Goal: Information Seeking & Learning: Find specific fact

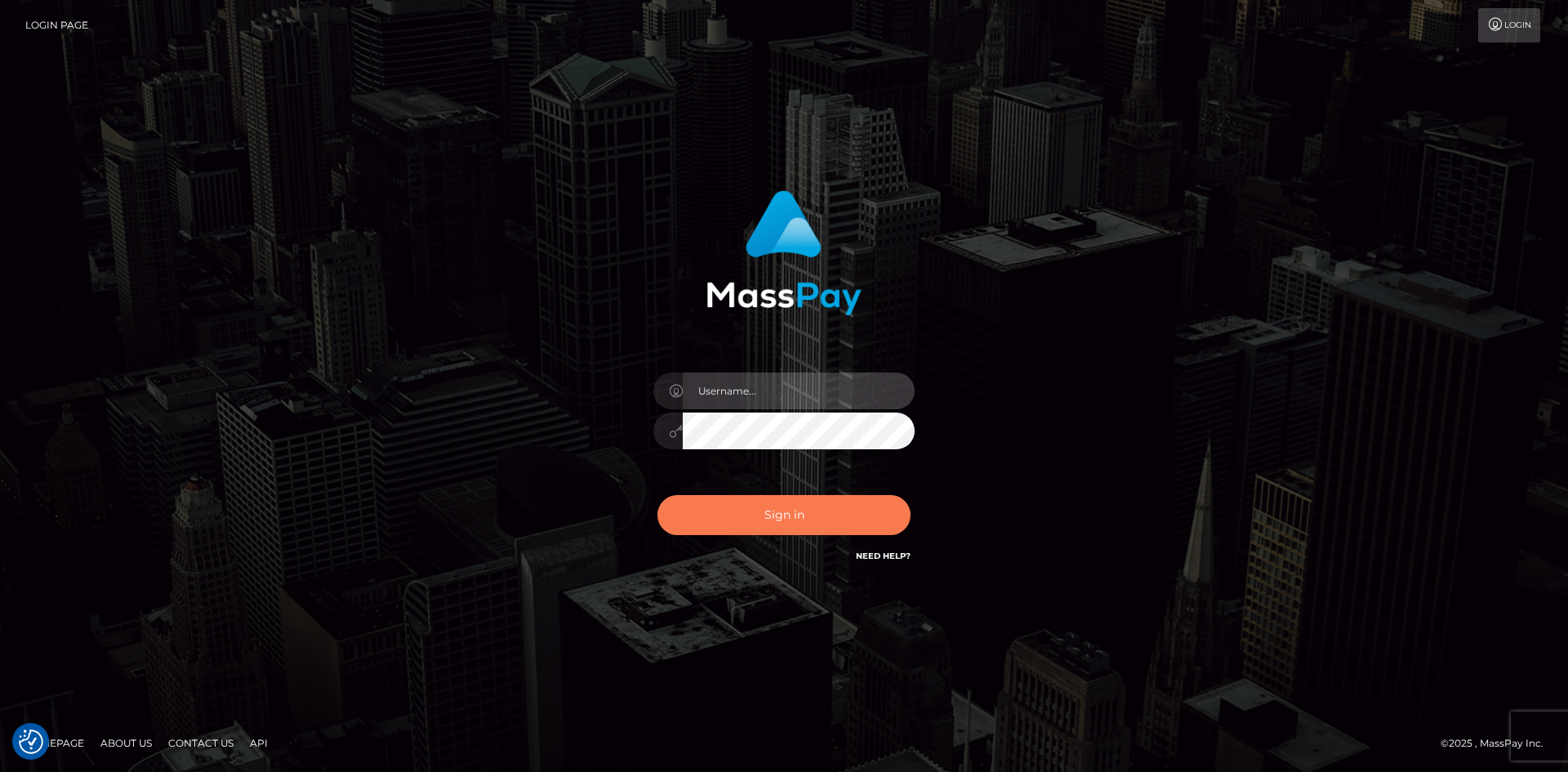
type input "alexstef"
click at [803, 509] on button "Sign in" at bounding box center [783, 514] width 253 height 40
type input "alexstef"
drag, startPoint x: 776, startPoint y: 499, endPoint x: 781, endPoint y: 492, distance: 8.6
click at [776, 500] on button "Sign in" at bounding box center [783, 514] width 253 height 40
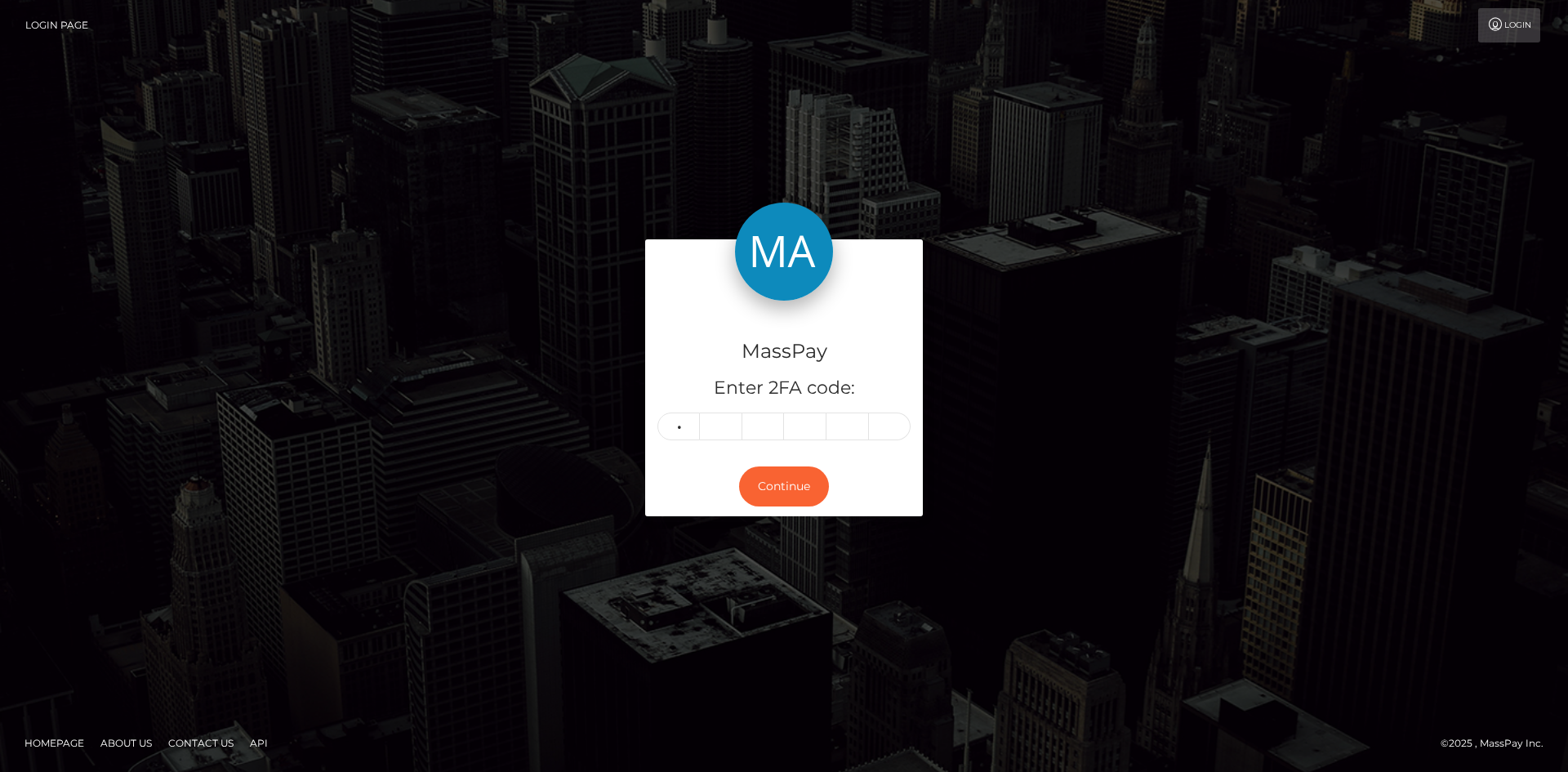
type input "0"
type input "7"
type input "6"
type input "3"
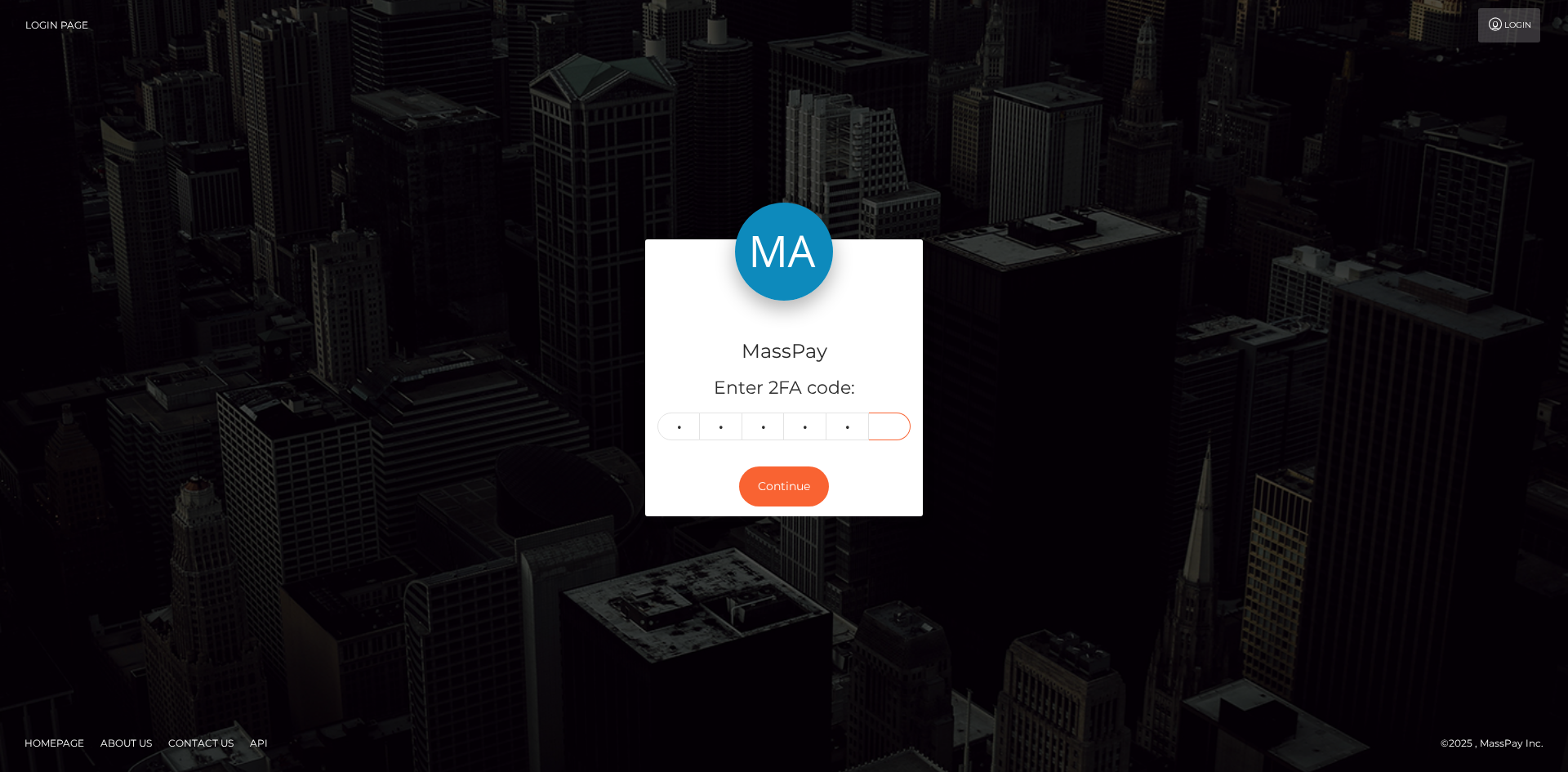
type input "3"
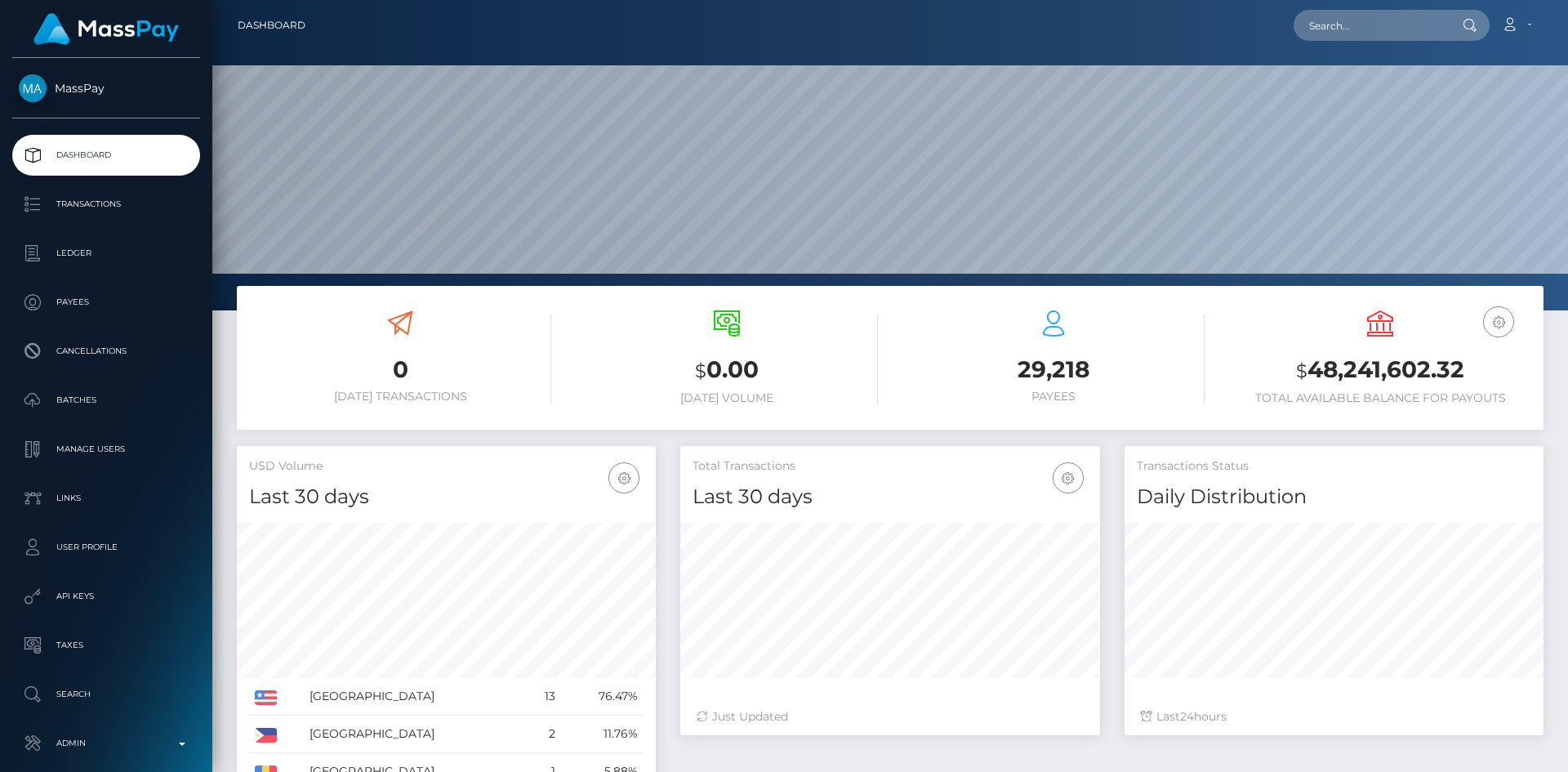
scroll to position [289, 419]
click at [1353, 35] on input "text" at bounding box center [1370, 25] width 154 height 31
paste input "FVW-20251007-460"
type input "FVW-20251007-460"
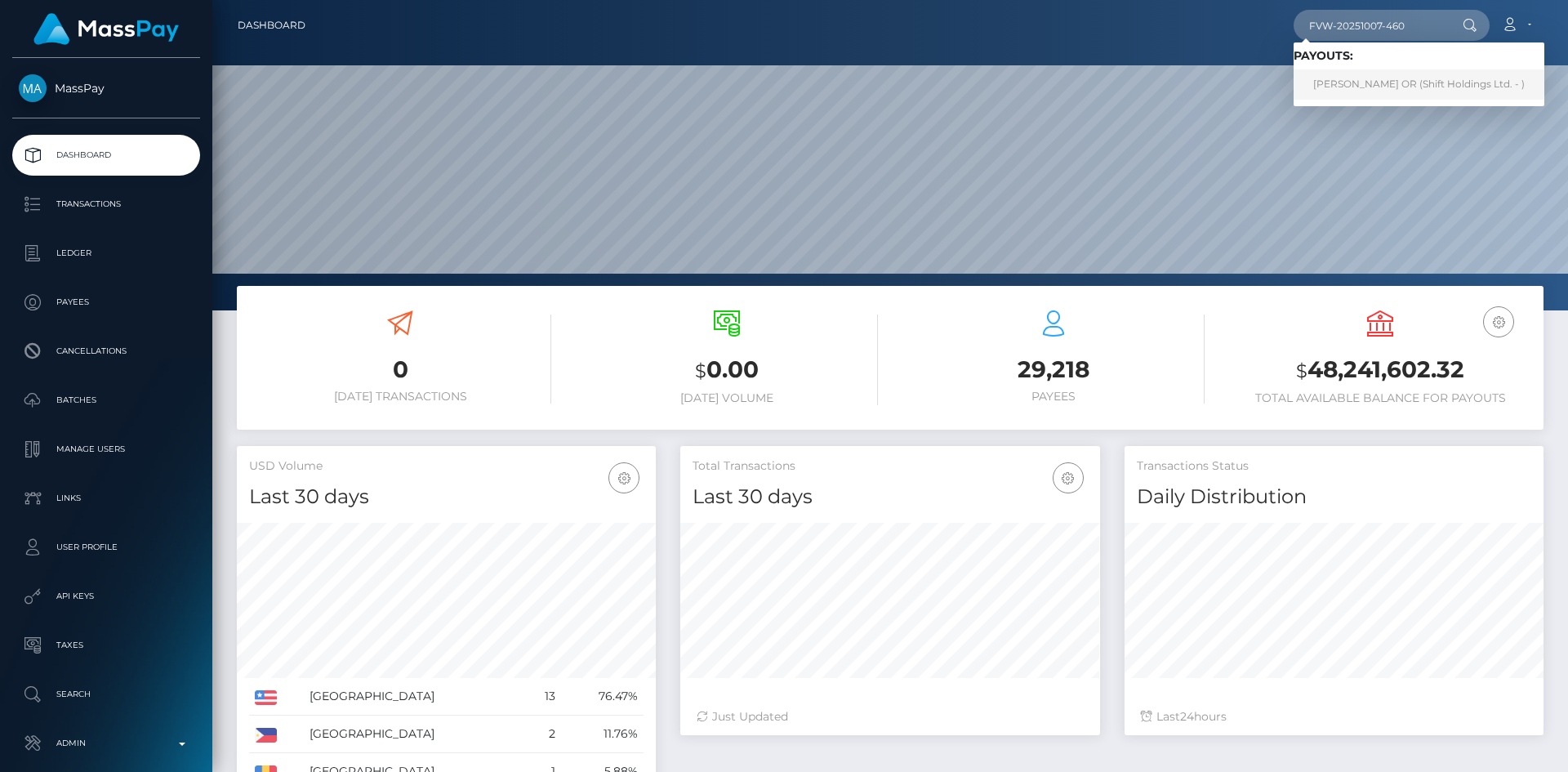
click at [1366, 82] on link "JASMIN ELEONORA OR (Shift Holdings Ltd. - )" at bounding box center [1418, 84] width 251 height 30
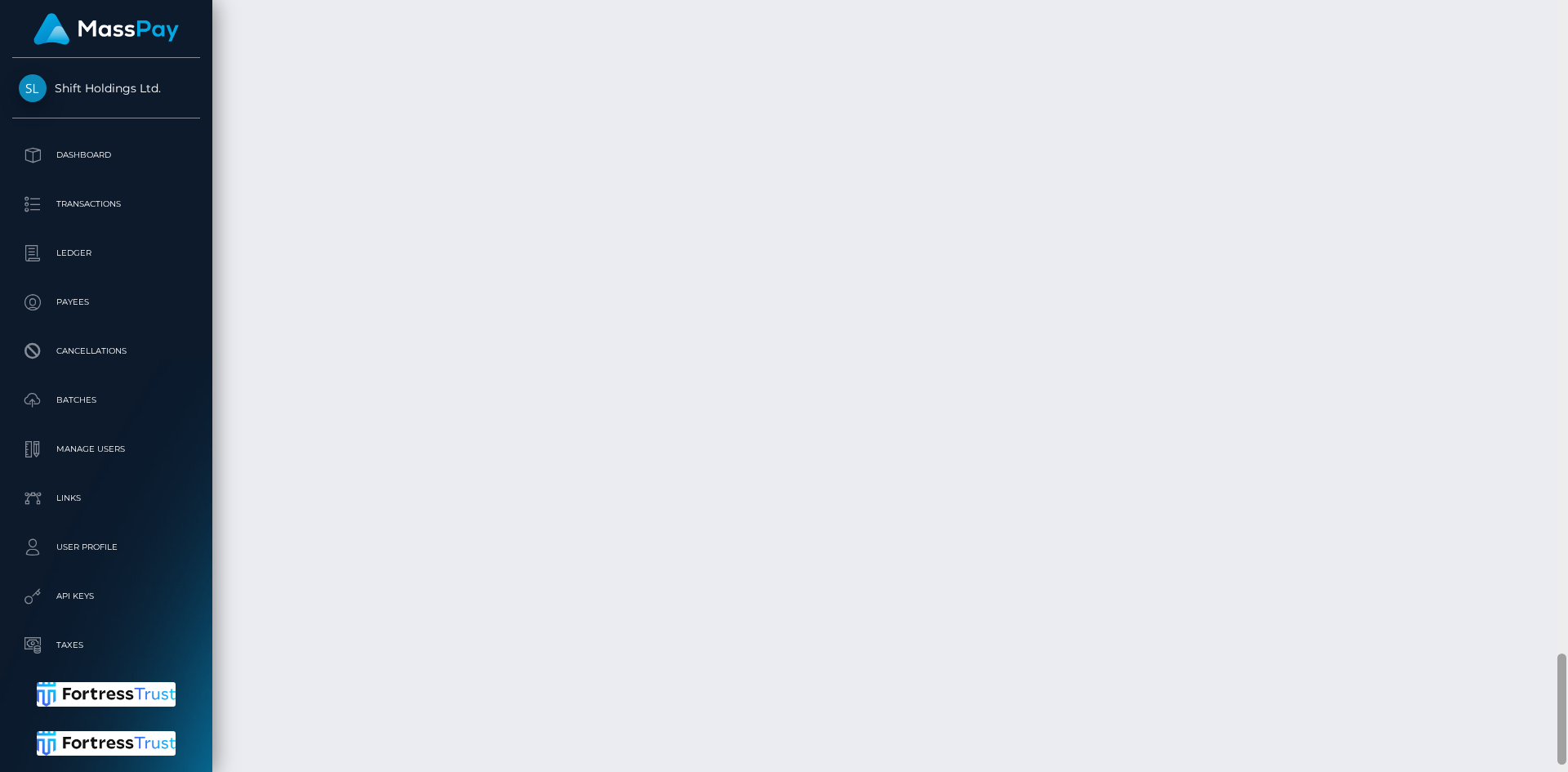
scroll to position [4577, 0]
drag, startPoint x: 1562, startPoint y: 107, endPoint x: 1512, endPoint y: 741, distance: 636.0
click at [1536, 766] on div "Customer Profile Loading... Loading..." at bounding box center [890, 386] width 1356 height 772
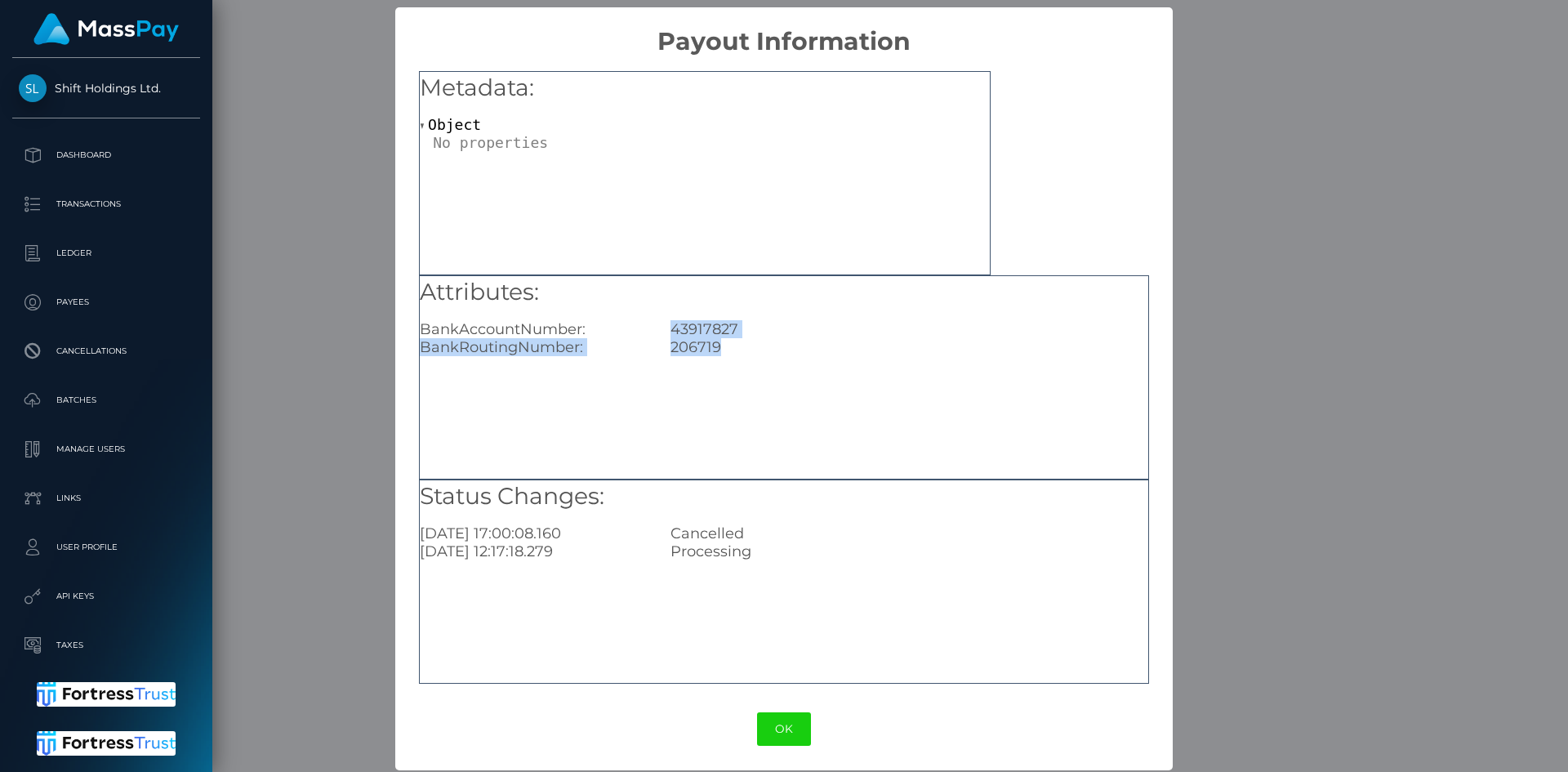
drag, startPoint x: 712, startPoint y: 346, endPoint x: 669, endPoint y: 329, distance: 46.2
click at [669, 329] on div "Attributes: BankAccountNumber: 43917827 BankRoutingNumber: 206719" at bounding box center [783, 316] width 728 height 81
copy div "43917827 BankRoutingNumber: 206719"
click at [1180, 329] on div "× Payout Information Metadata: Object Attributes: BankAccountNumber: 43917827 B…" at bounding box center [784, 386] width 1568 height 772
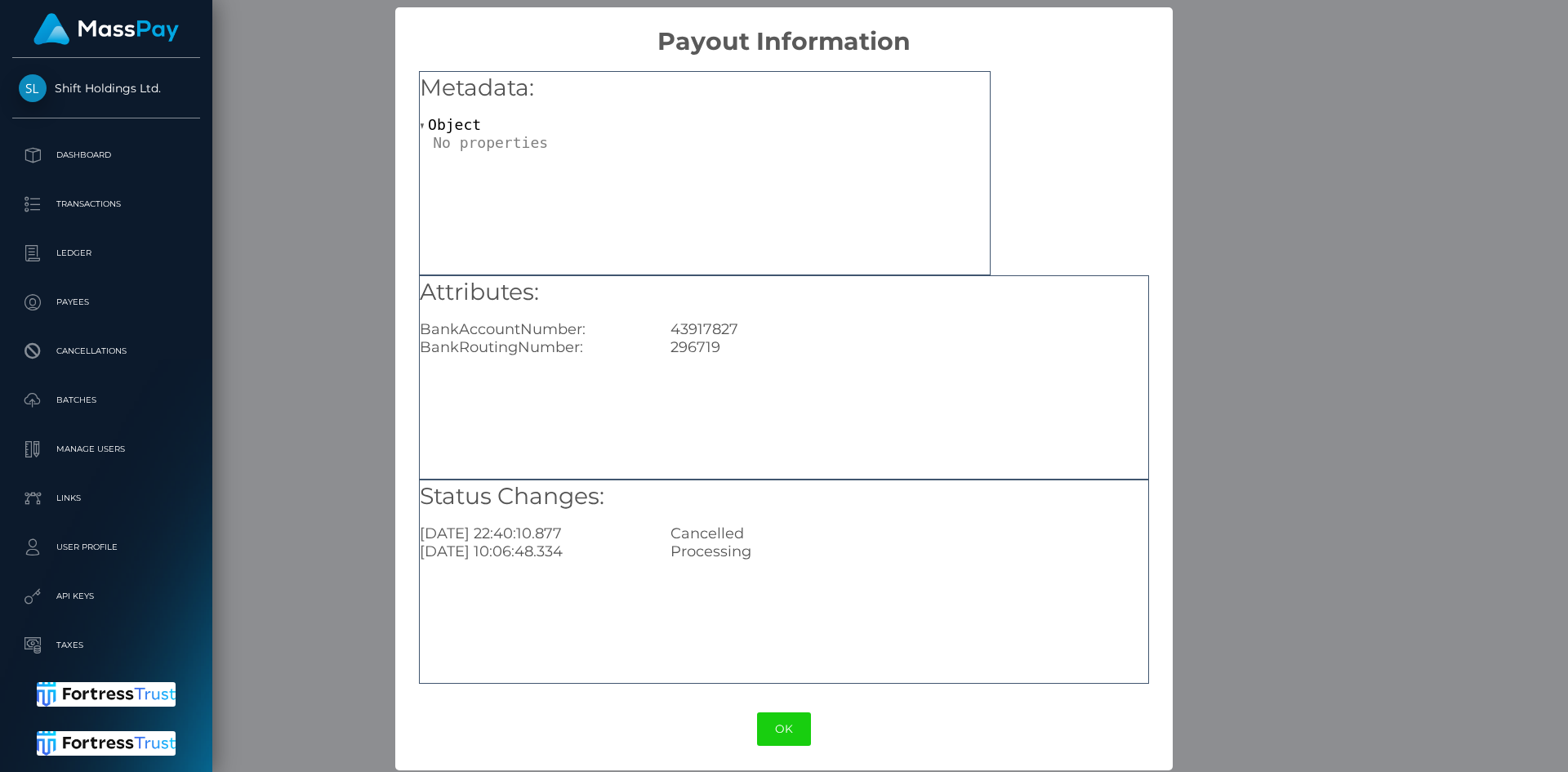
click at [1205, 347] on div "× Payout Information Metadata: Object Attributes: BankAccountNumber: [FINANCIAL…" at bounding box center [784, 386] width 1568 height 772
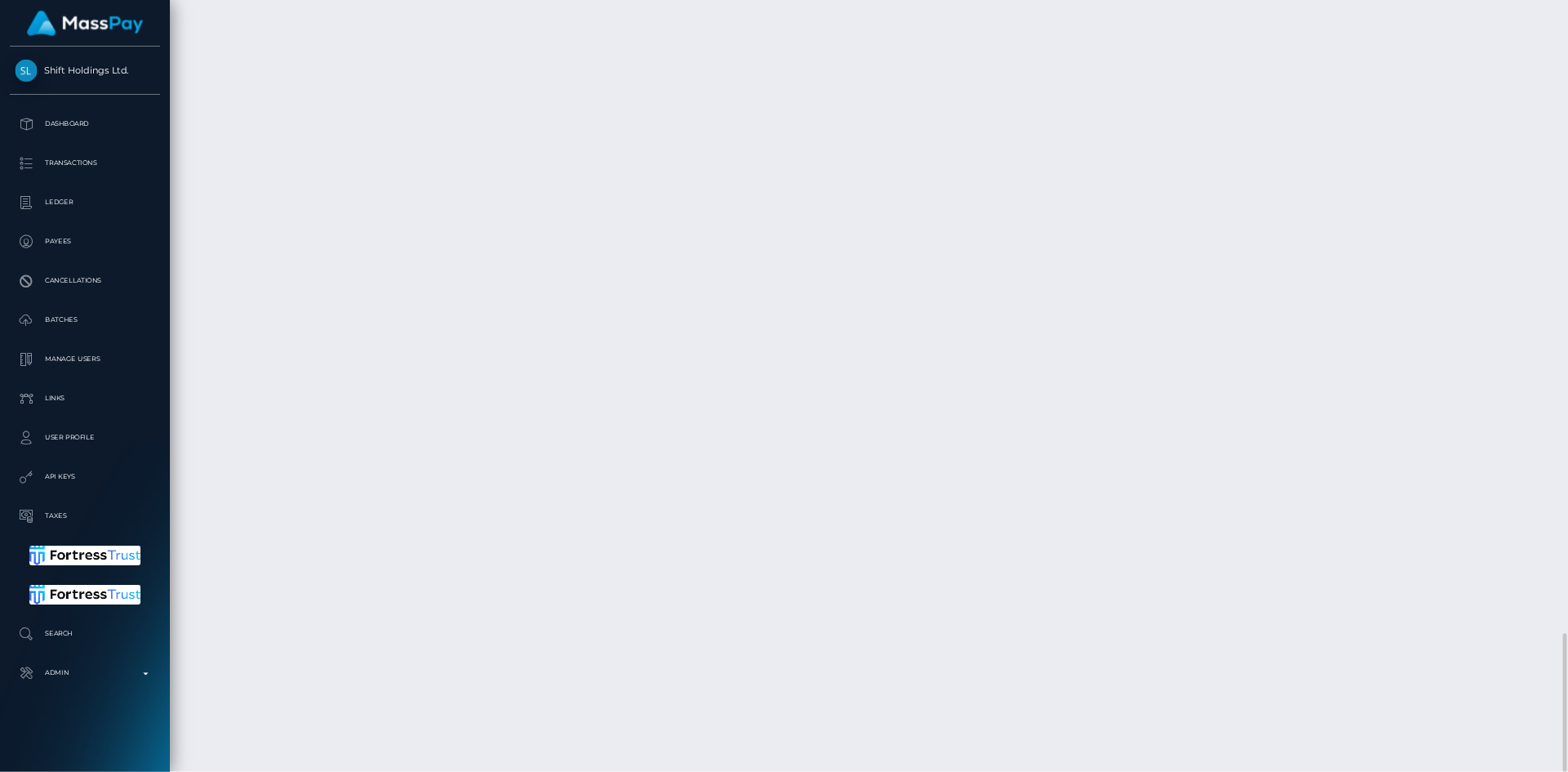
scroll to position [196, 549]
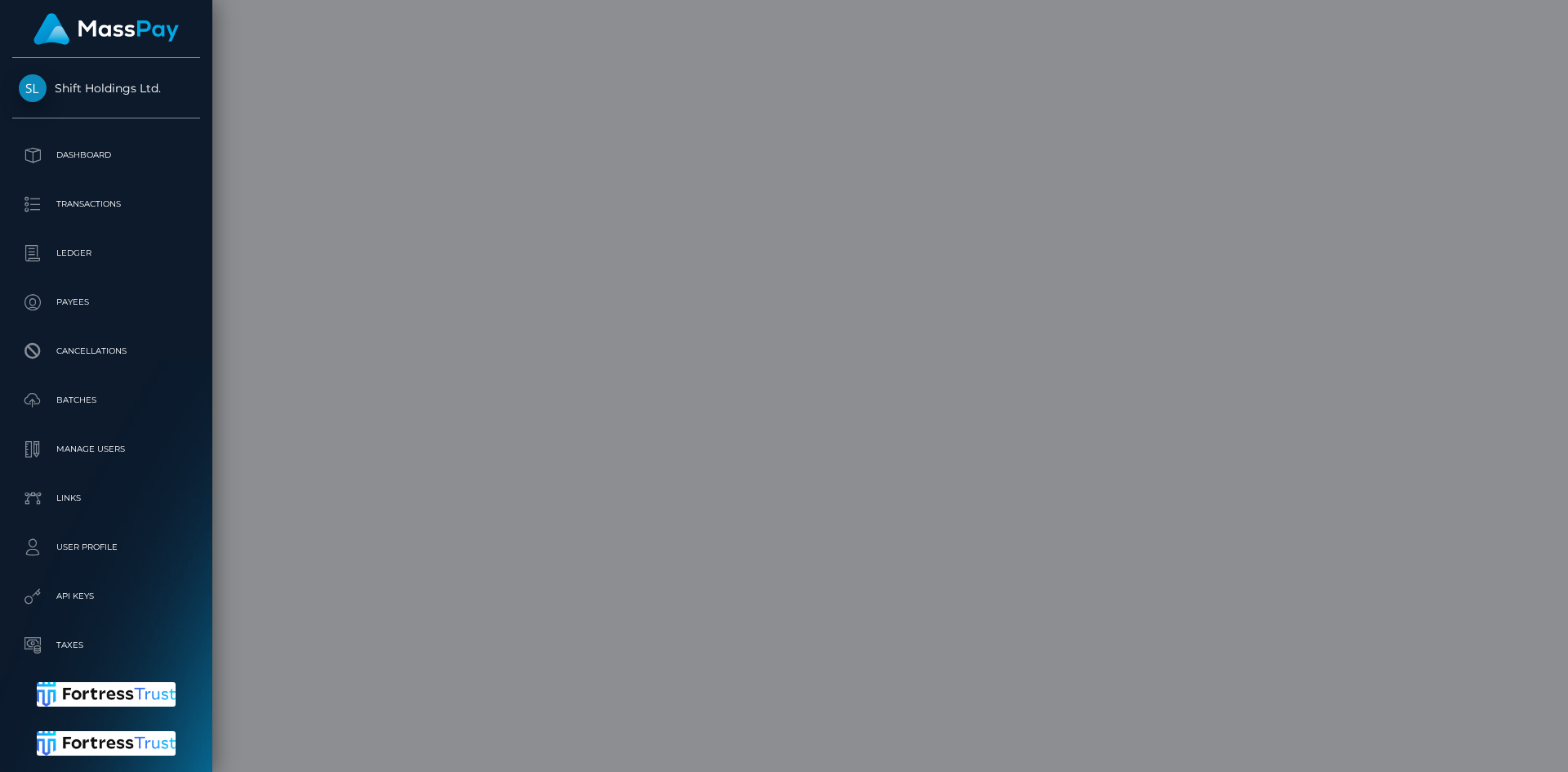
scroll to position [196, 419]
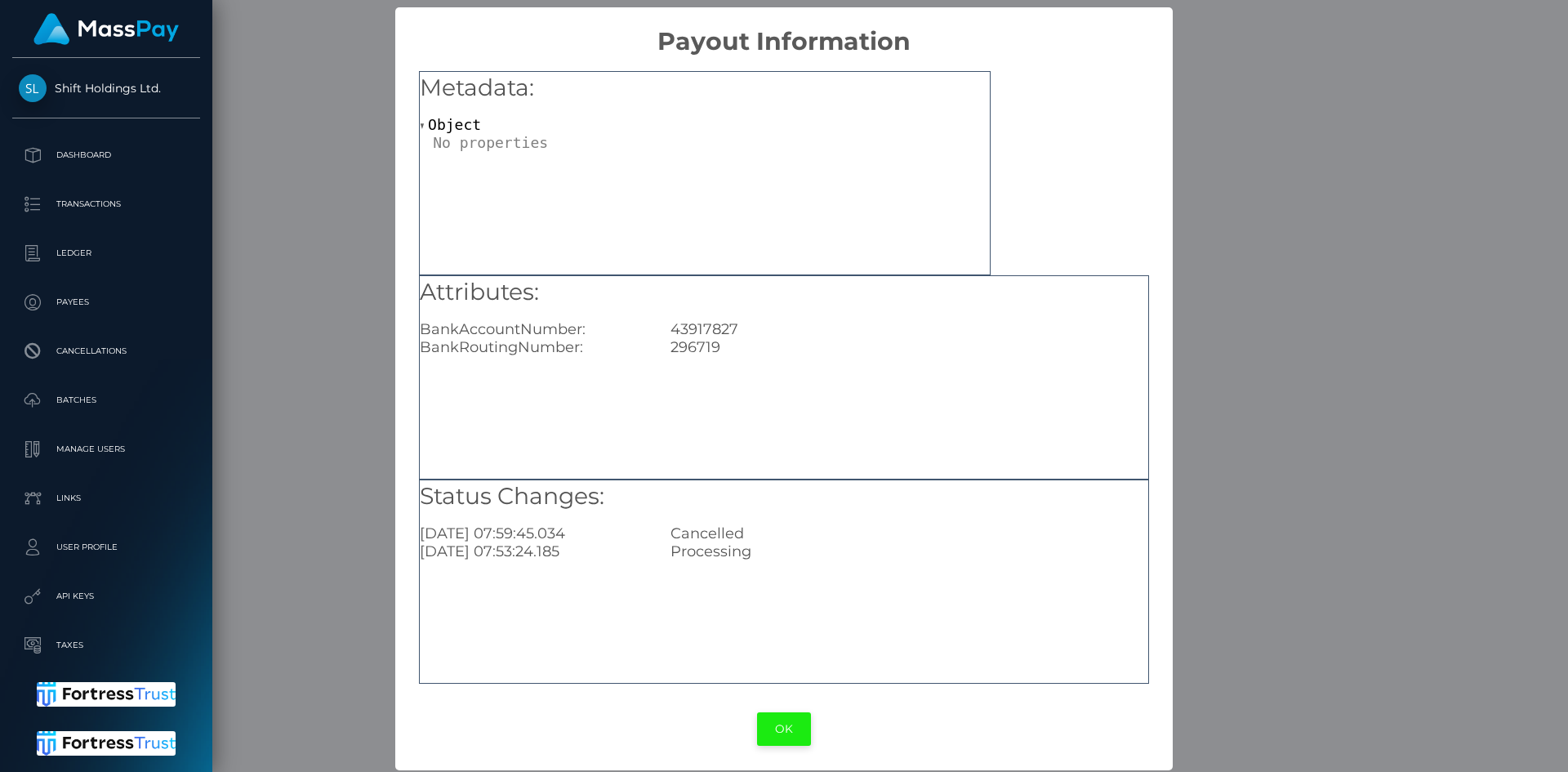
click at [780, 733] on button "OK" at bounding box center [784, 728] width 54 height 34
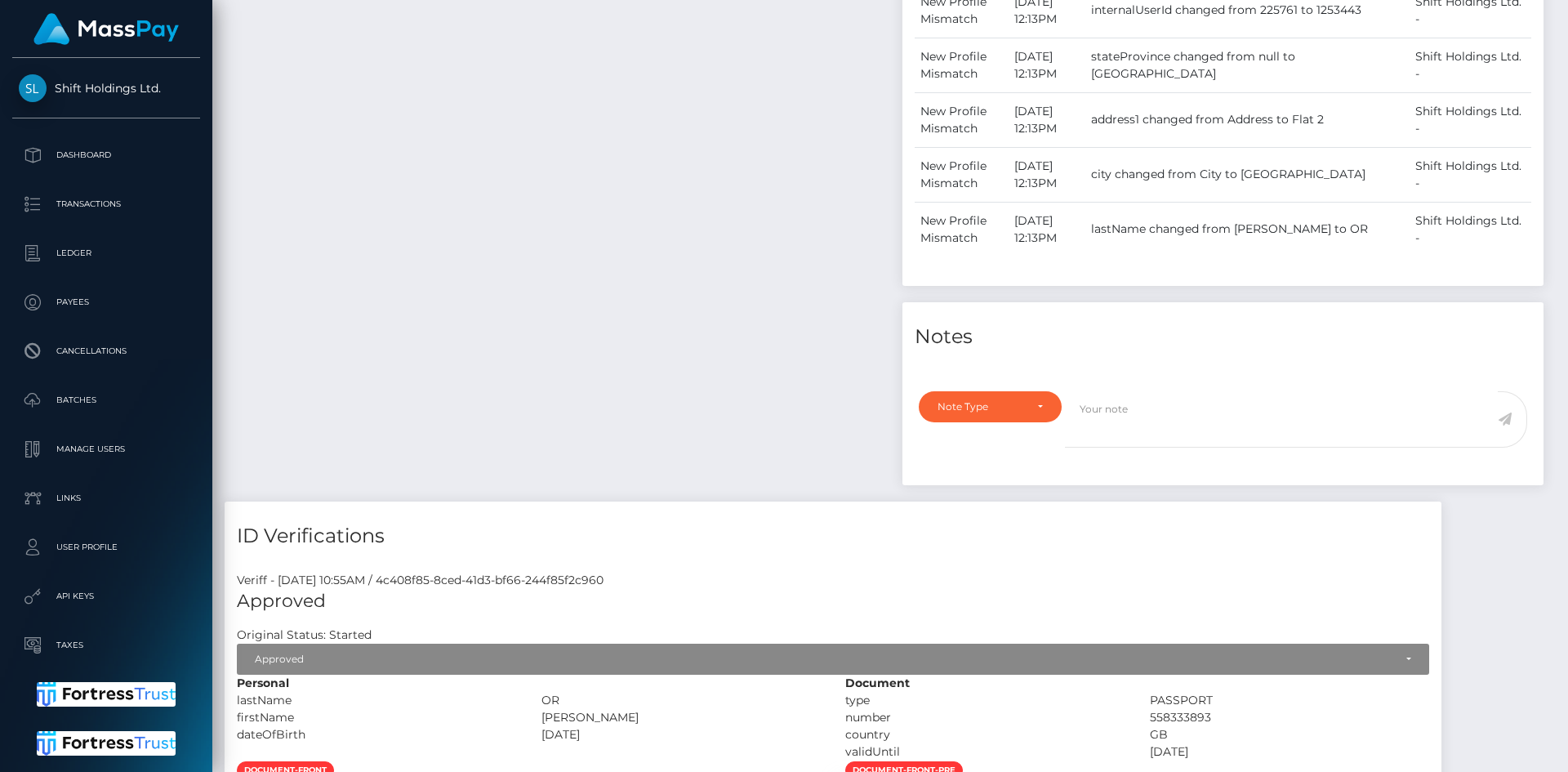
scroll to position [0, 0]
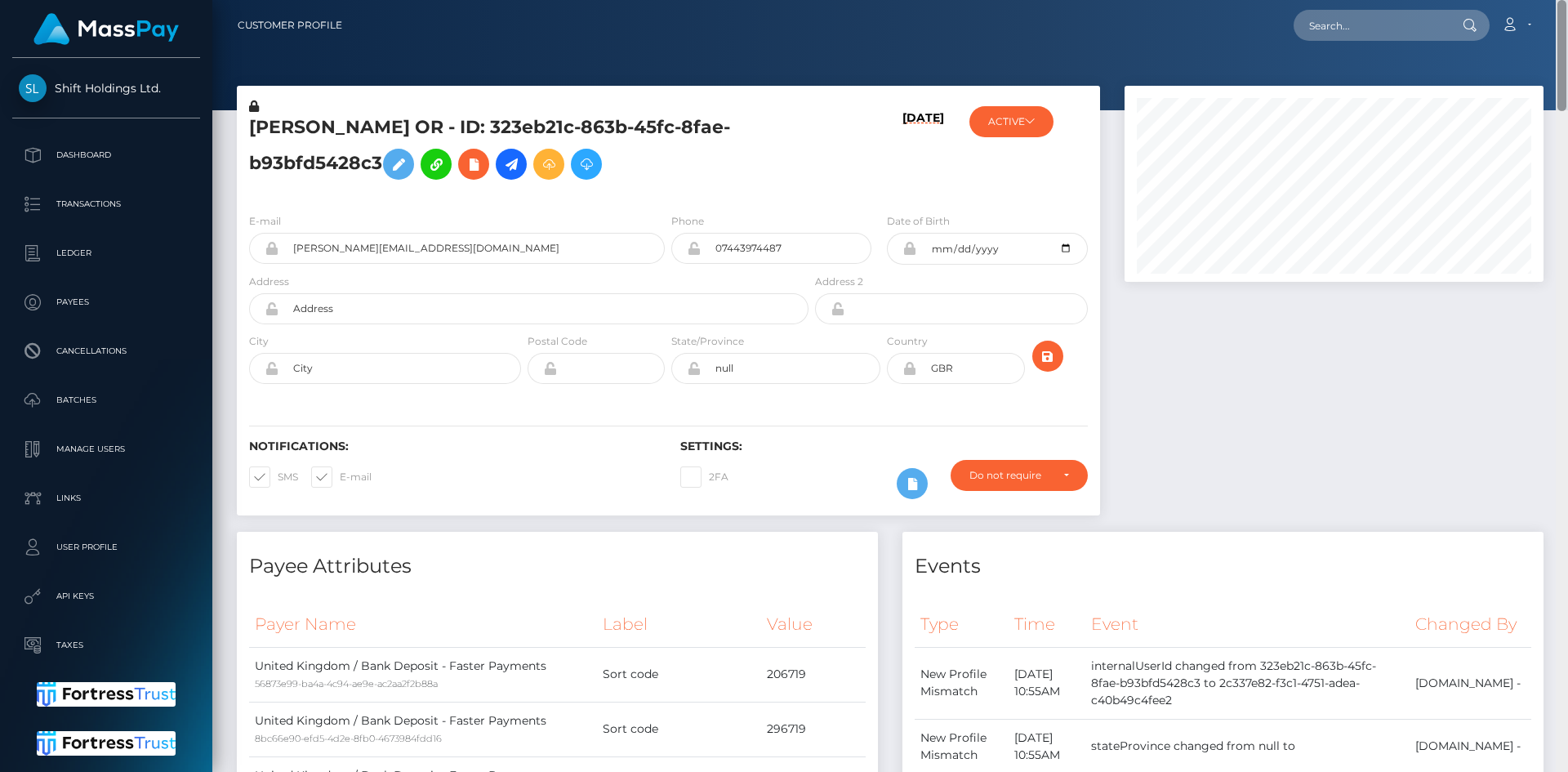
drag, startPoint x: 1561, startPoint y: 670, endPoint x: 1561, endPoint y: -71, distance: 741.0
click at [1561, 0] on html "Shift Holdings Ltd. Dashboard Transactions Ledger Payees Batches" at bounding box center [784, 386] width 1568 height 772
click at [1341, 35] on input "text" at bounding box center [1370, 25] width 154 height 31
paste input "57101"
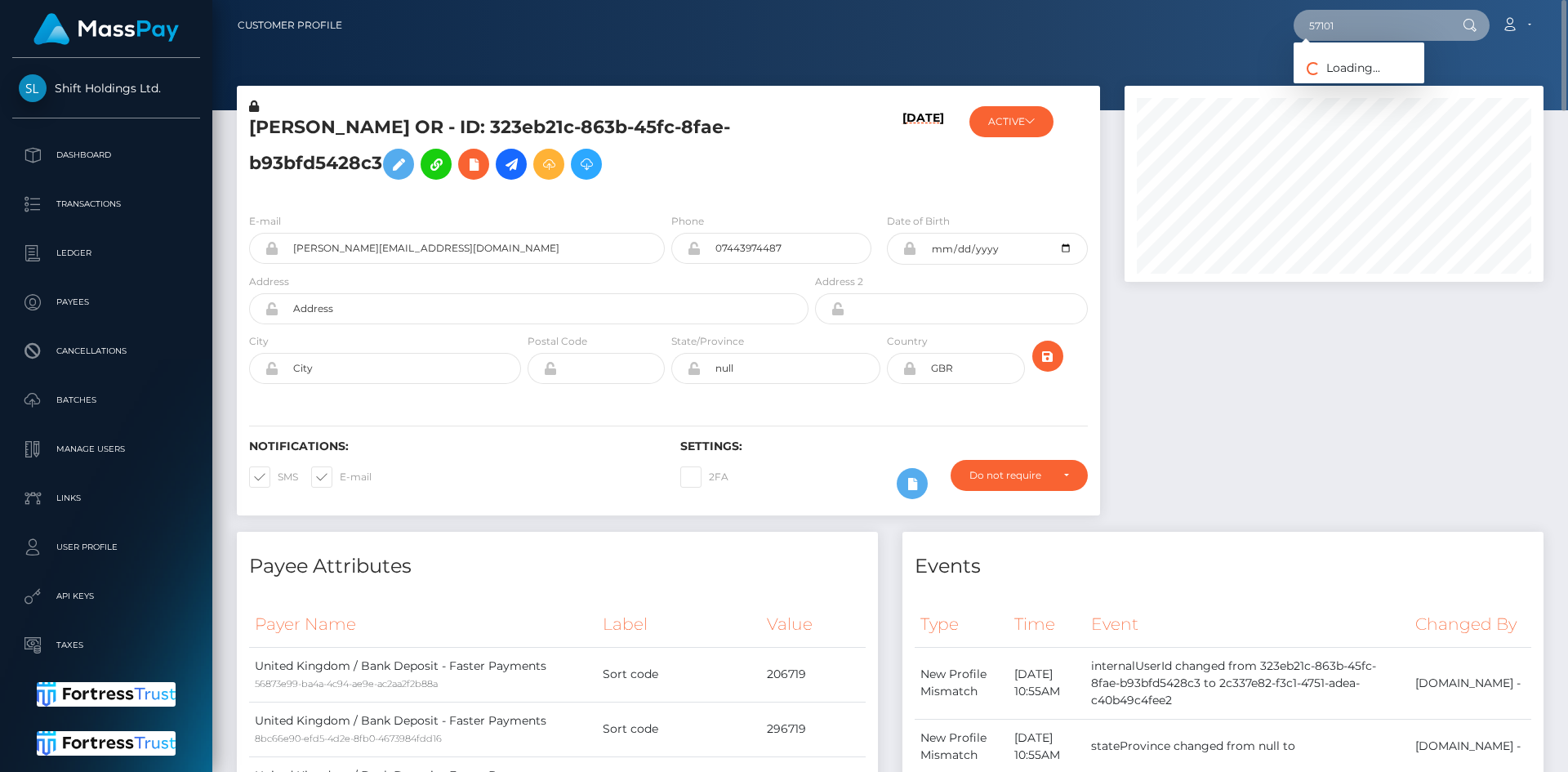
type input "57101"
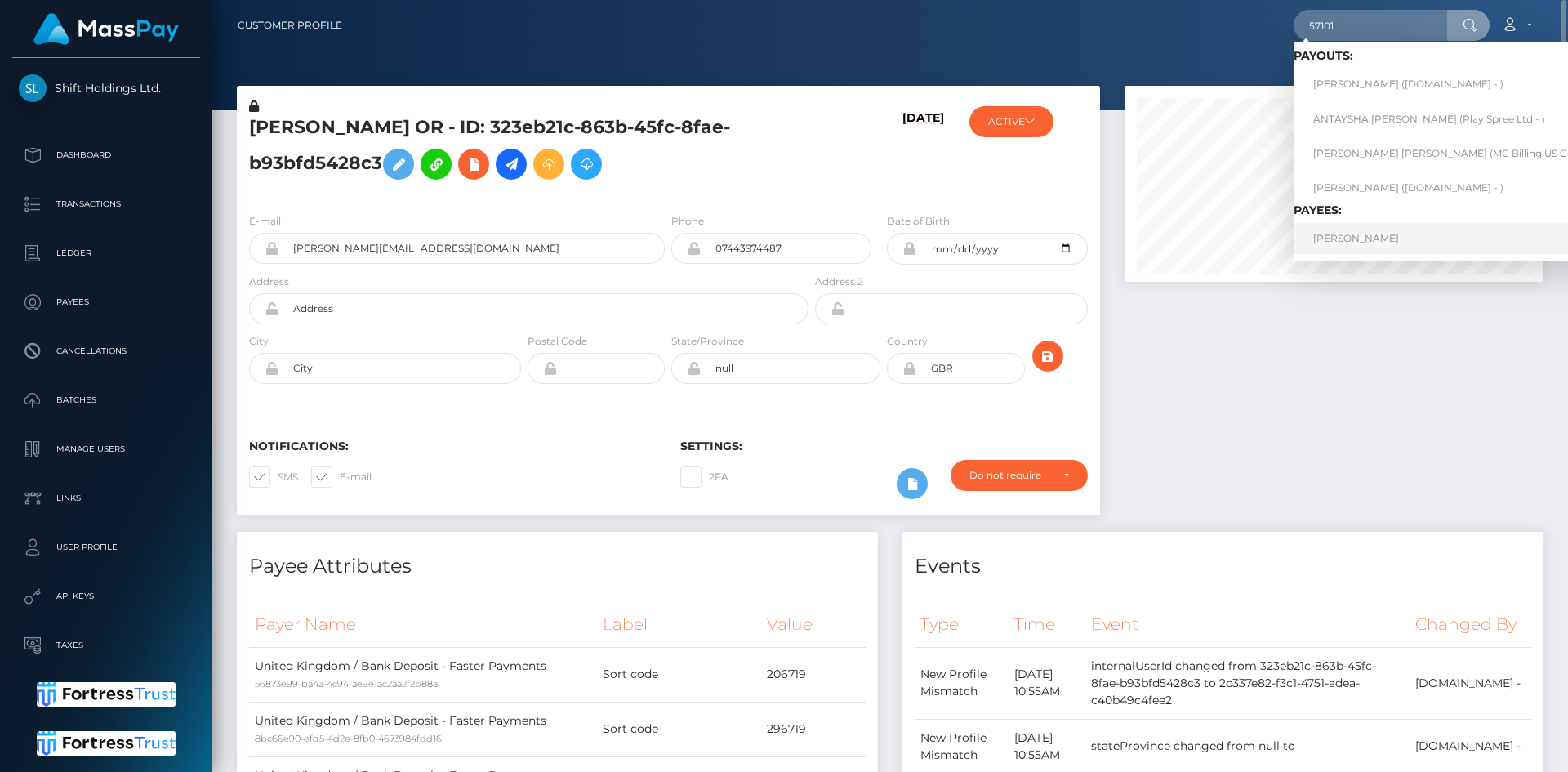
click at [1369, 239] on link "Anthony Rodriguez" at bounding box center [1454, 238] width 322 height 30
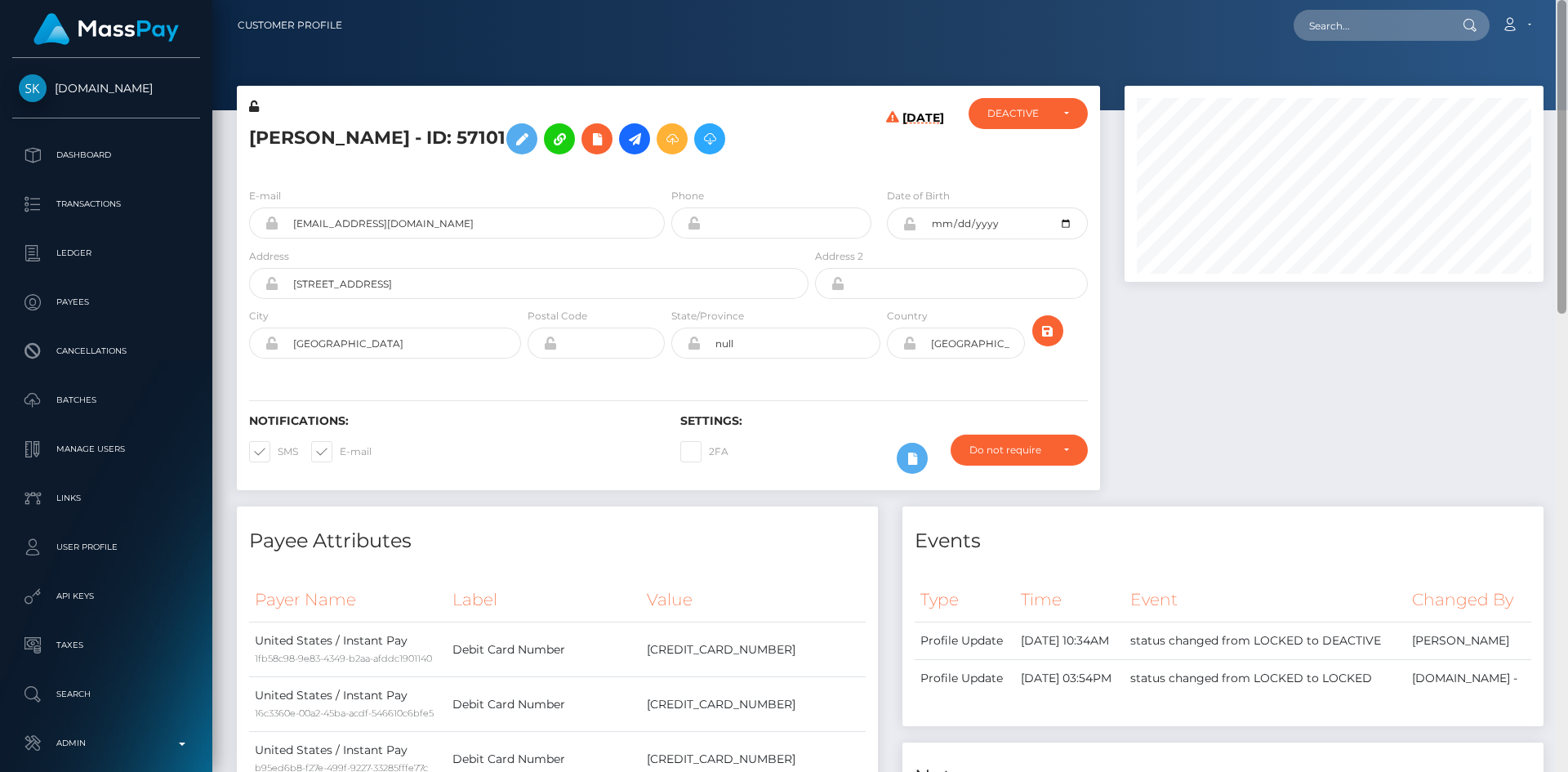
drag, startPoint x: 1560, startPoint y: 178, endPoint x: 1540, endPoint y: -55, distance: 233.9
click at [1540, 0] on html "Skin.Land Dashboard Transactions Ledger Payees Cancellations" at bounding box center [784, 386] width 1568 height 772
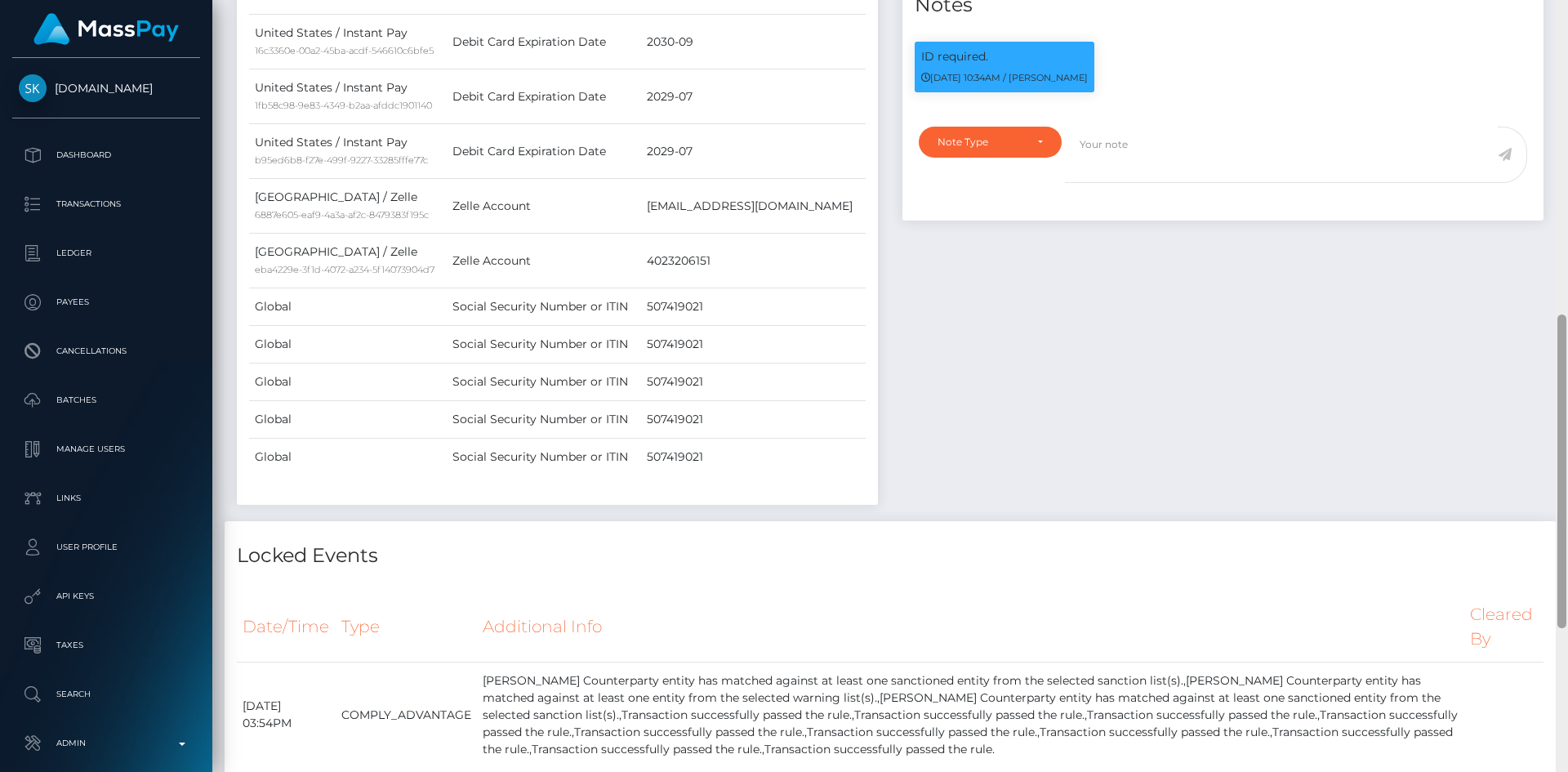
drag, startPoint x: 1567, startPoint y: 154, endPoint x: 1567, endPoint y: 285, distance: 131.0
click at [1567, 312] on div at bounding box center [1561, 386] width 12 height 772
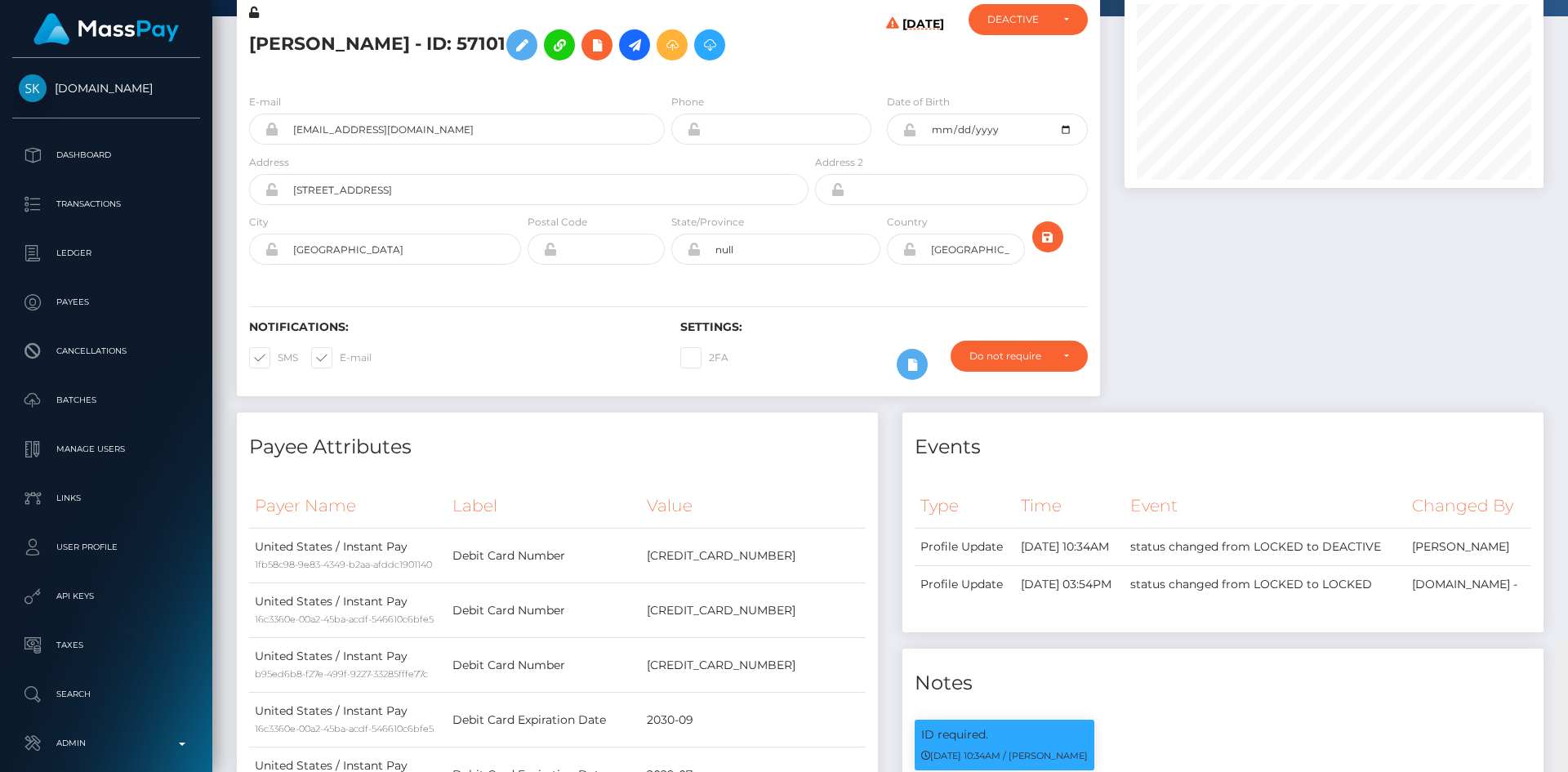
scroll to position [0, 0]
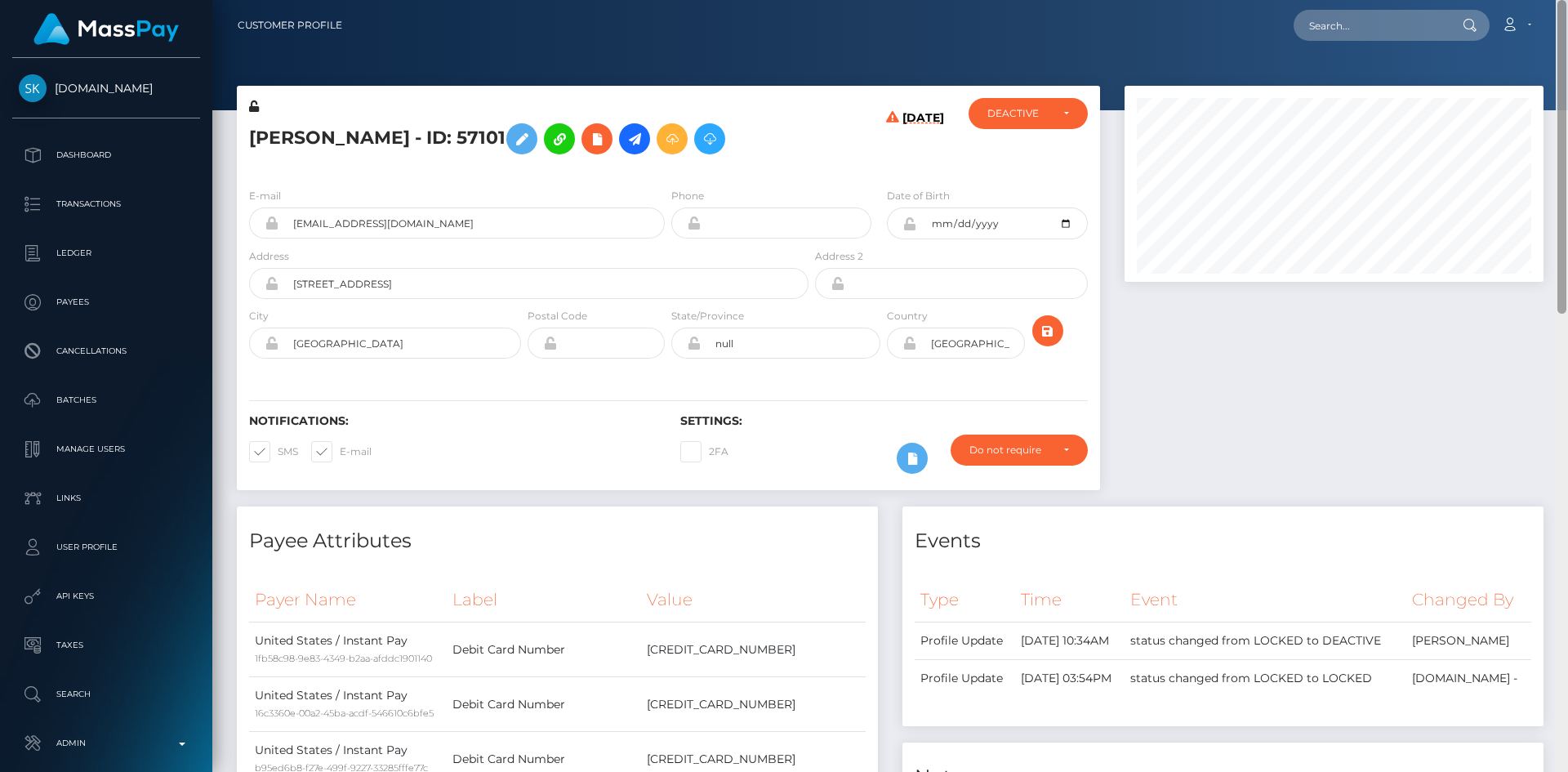
drag, startPoint x: 1564, startPoint y: 328, endPoint x: 1558, endPoint y: -48, distance: 376.0
click at [1558, 0] on html "Skin.Land Dashboard Transactions Ledger Payees Cancellations" at bounding box center [784, 386] width 1568 height 772
click at [1333, 26] on input "text" at bounding box center [1370, 25] width 154 height 31
paste input "victoria.whitby@icloud.com"
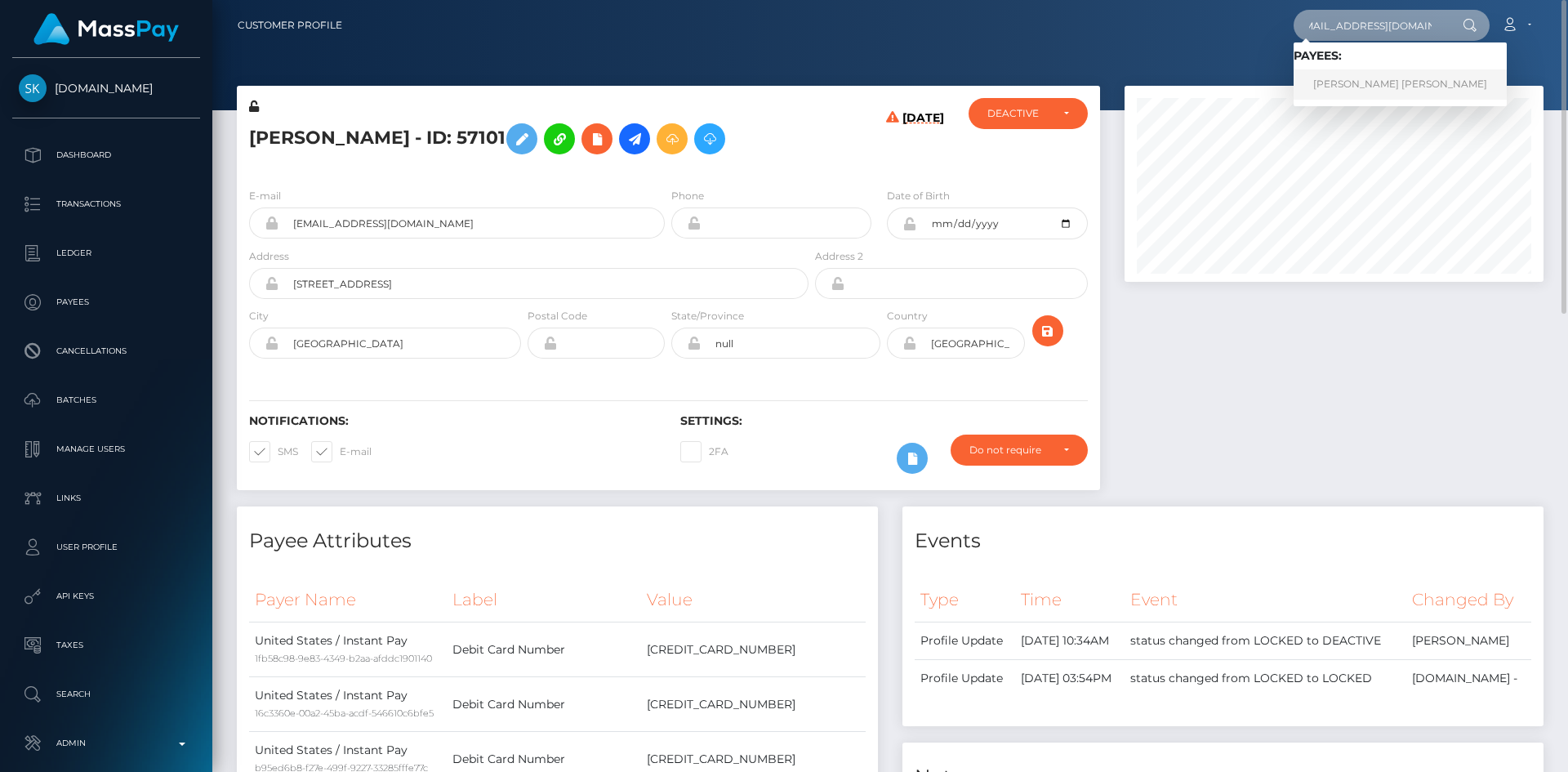
type input "victoria.whitby@icloud.com"
click at [1341, 79] on link "Victoria Jane Whitby" at bounding box center [1400, 84] width 213 height 30
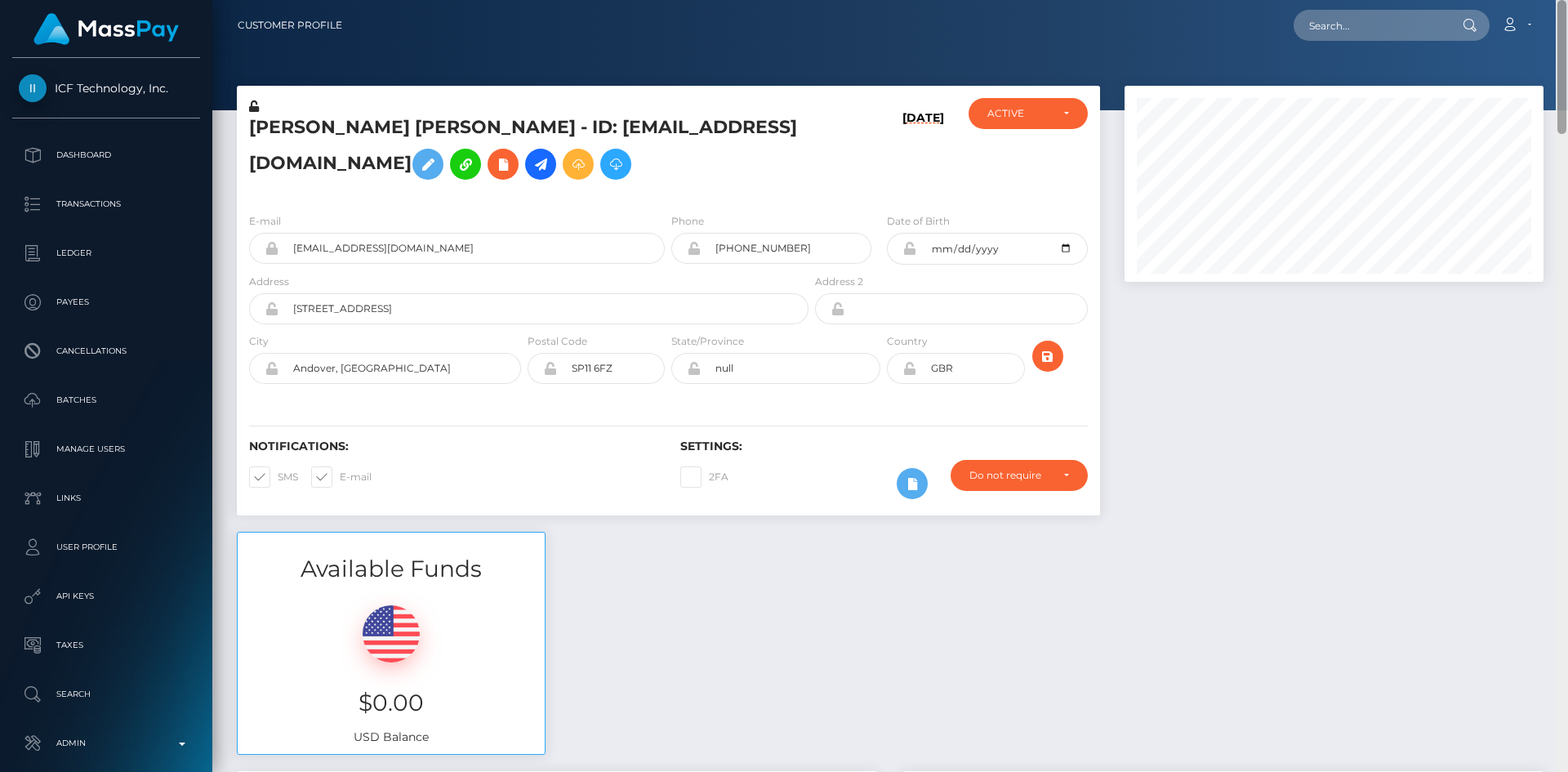
click at [1559, 54] on div at bounding box center [1561, 66] width 9 height 134
click at [1380, 27] on input "text" at bounding box center [1370, 25] width 154 height 31
paste input "FVW-20251007-460"
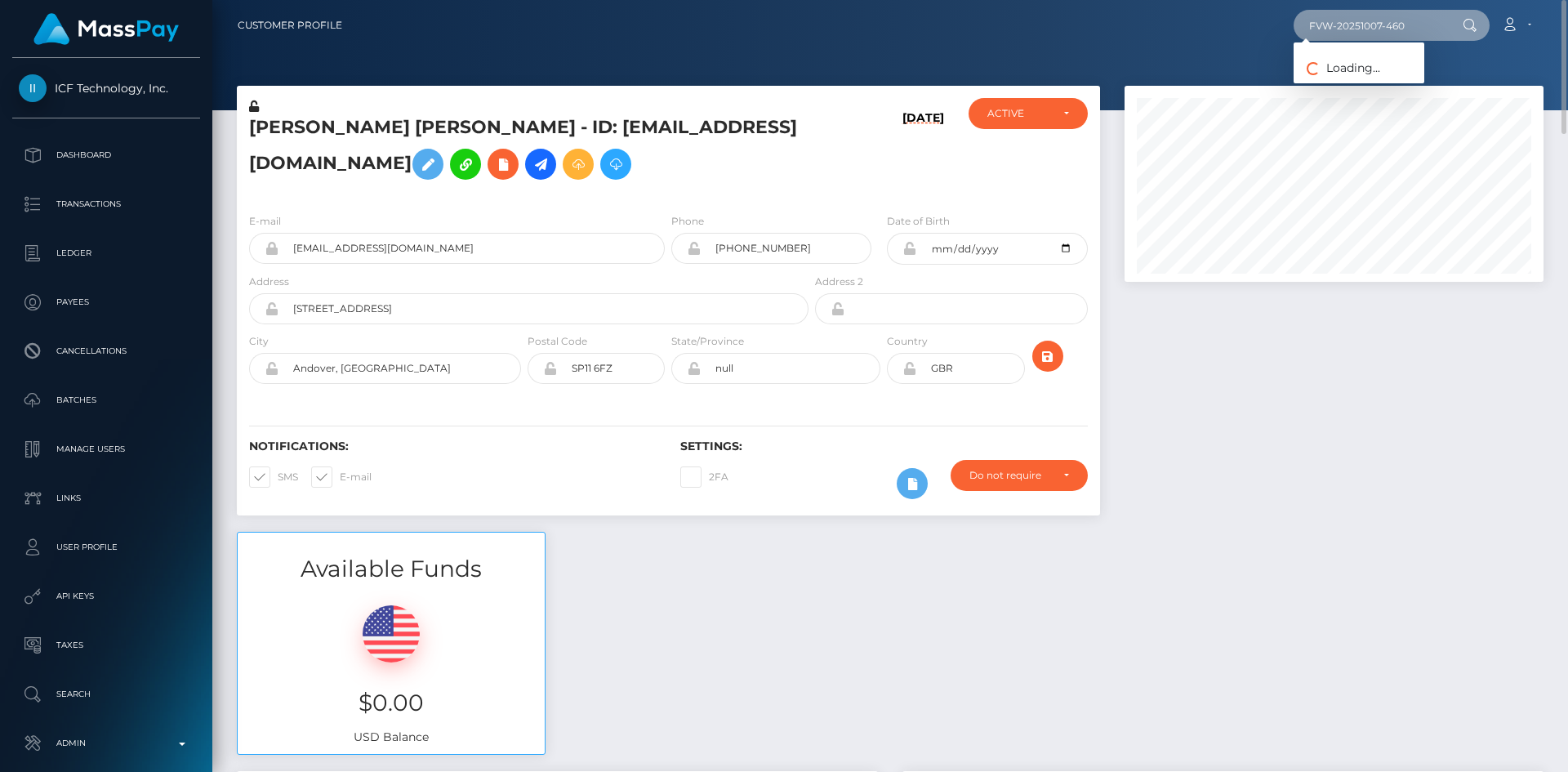
type input "FVW-20251007-460"
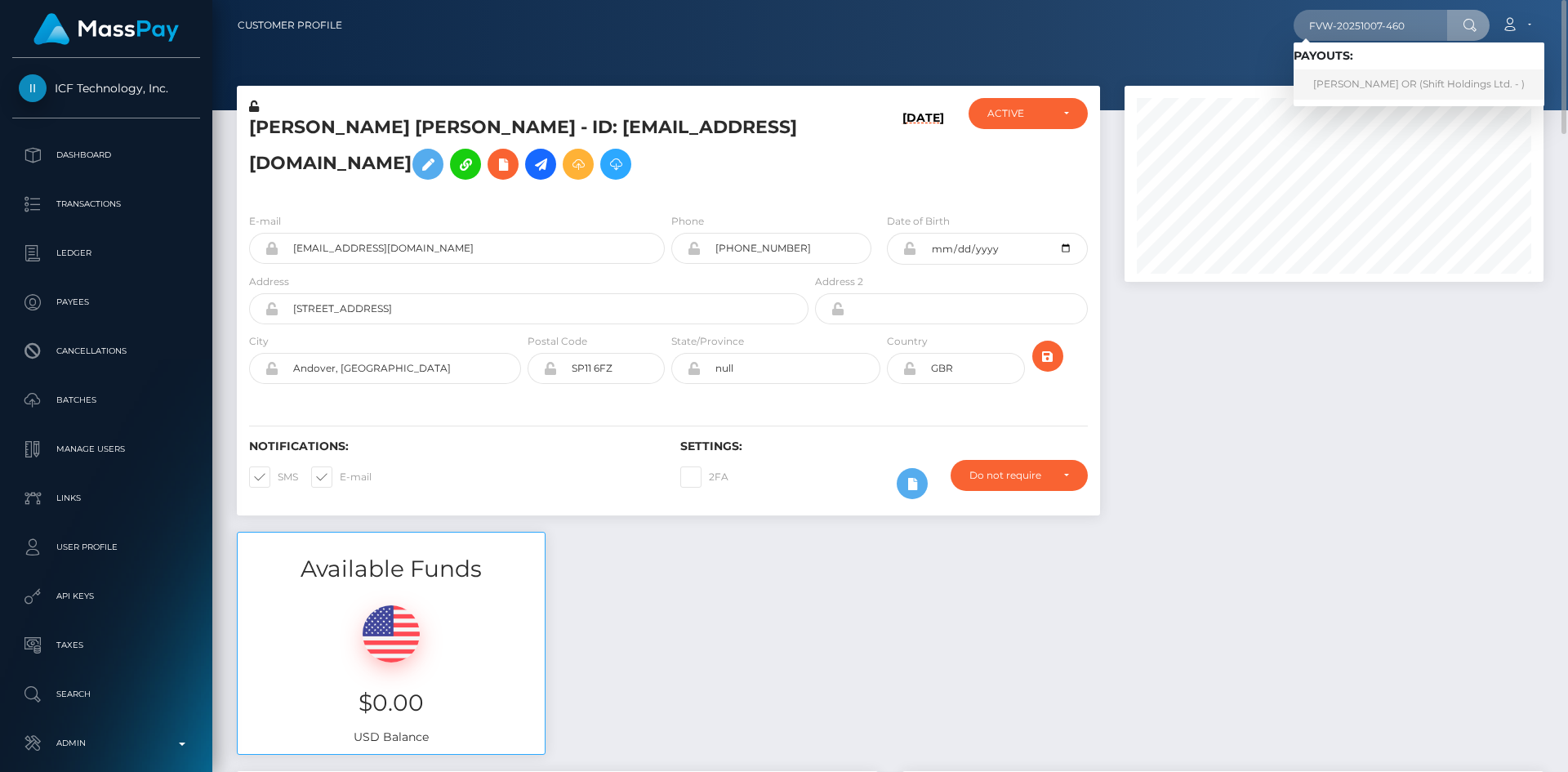
drag, startPoint x: 1365, startPoint y: 86, endPoint x: 1245, endPoint y: 72, distance: 120.8
click at [1366, 86] on link "JASMIN ELEONORA OR (Shift Holdings Ltd. - )" at bounding box center [1418, 84] width 251 height 30
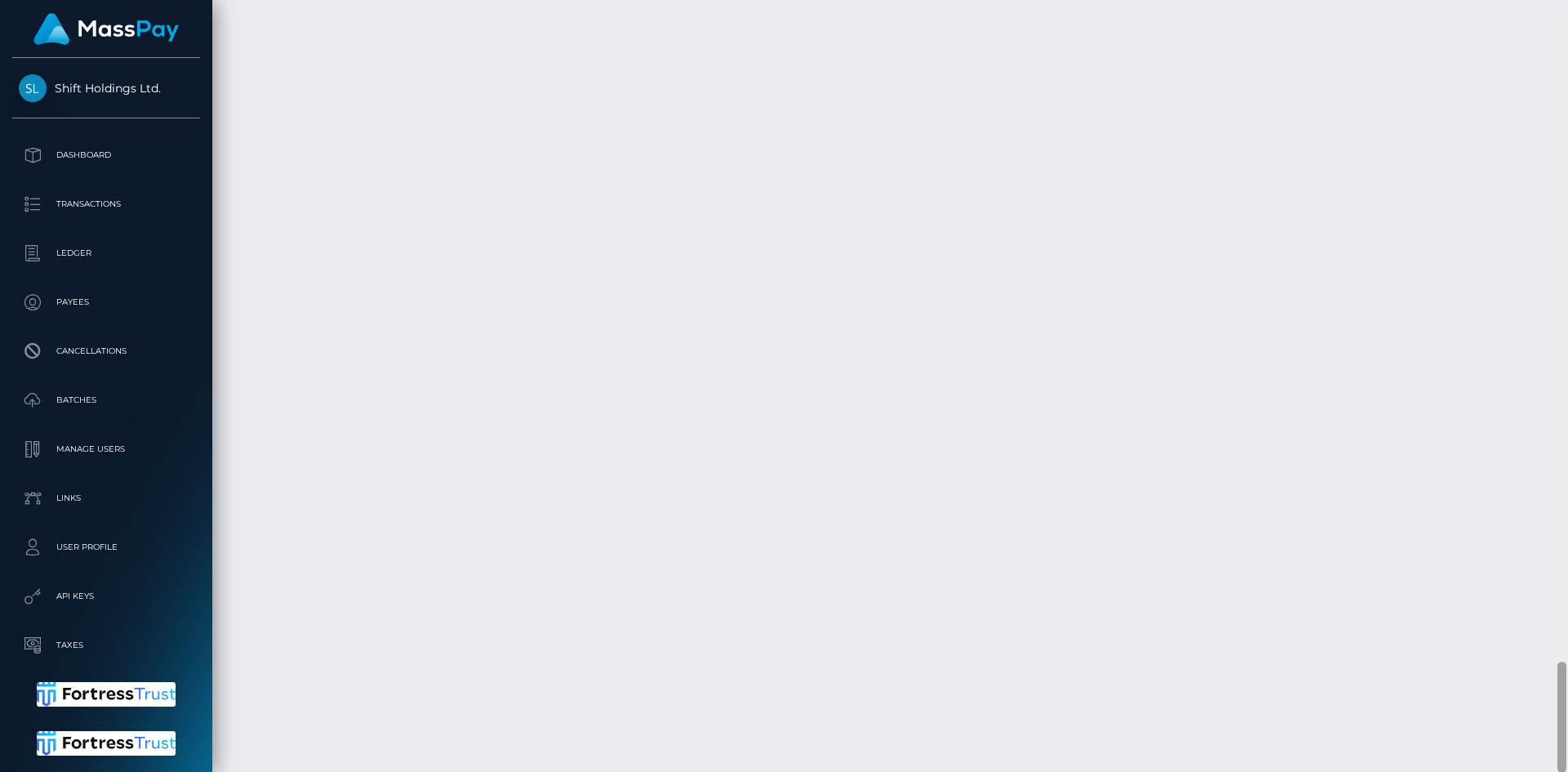
scroll to position [4450, 0]
drag, startPoint x: 1560, startPoint y: 102, endPoint x: 1459, endPoint y: 700, distance: 606.5
click at [1537, 732] on div "Customer Profile Loading... Loading..." at bounding box center [890, 386] width 1356 height 772
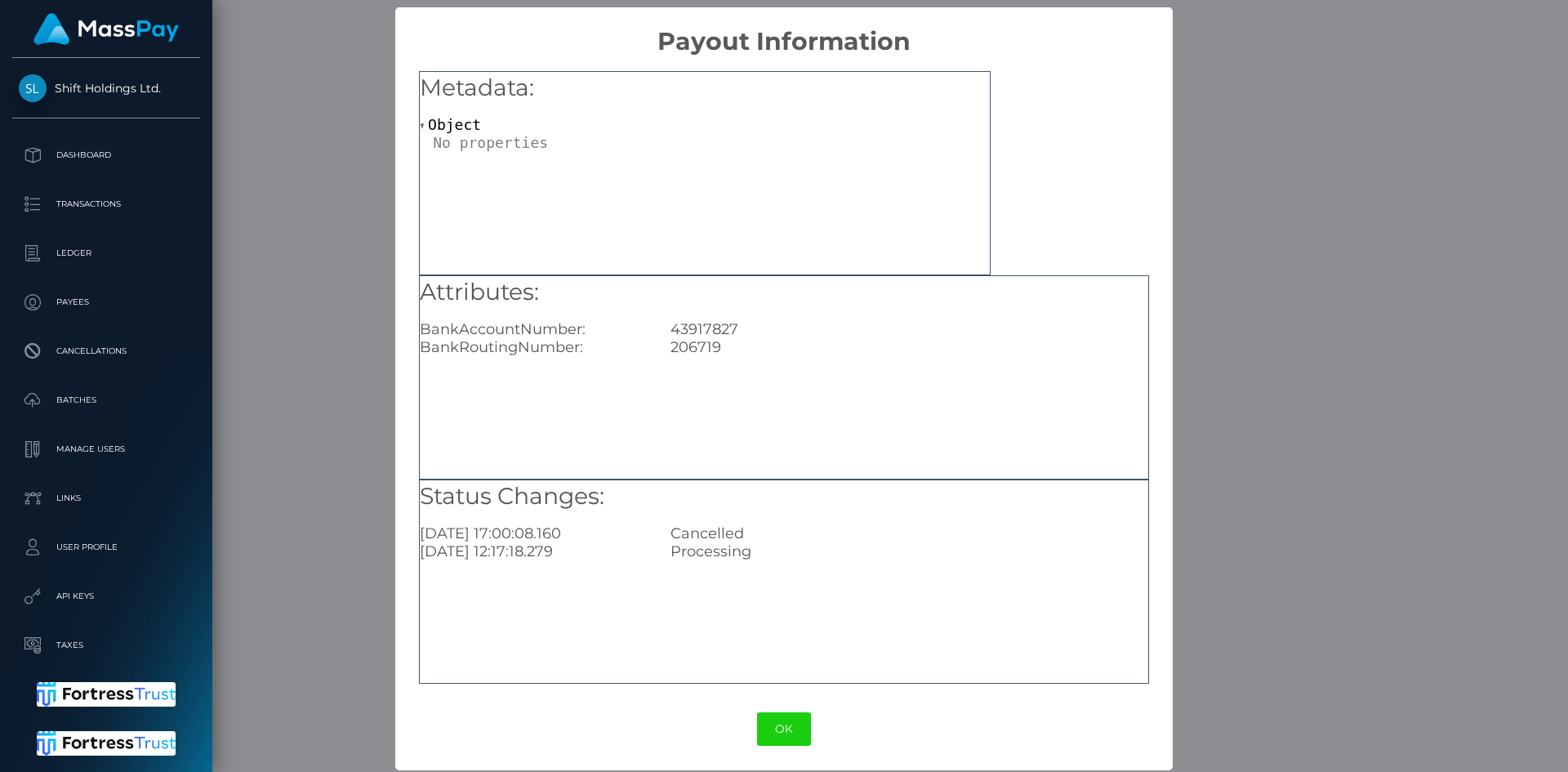
click at [691, 327] on div "43917827" at bounding box center [909, 329] width 502 height 18
copy div "43917827"
click at [693, 349] on div "206719" at bounding box center [909, 347] width 502 height 18
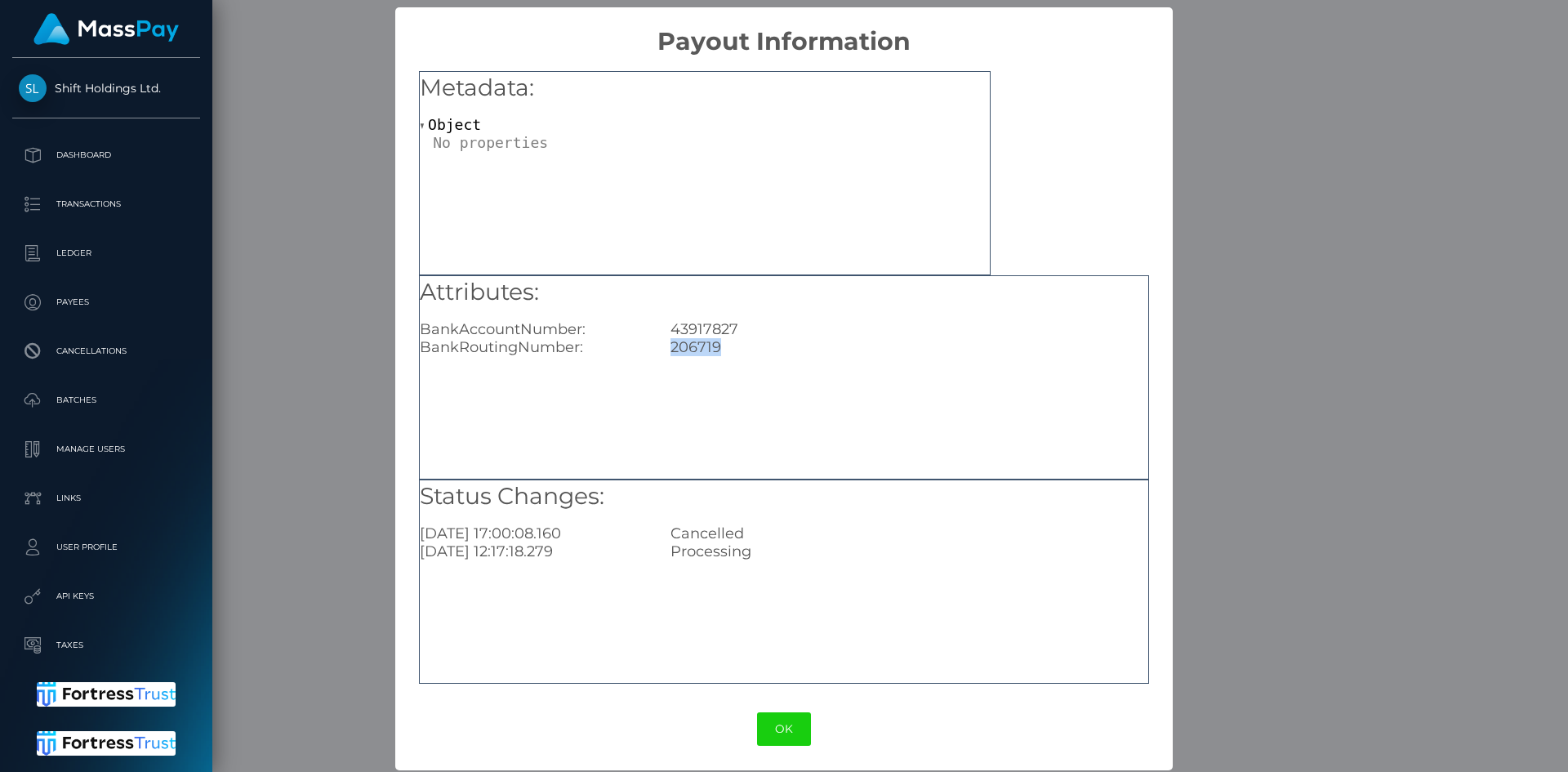
copy div "206719"
click at [299, 476] on div "× Payout Information Metadata: Object Attributes: BankAccountNumber: 43917827 B…" at bounding box center [784, 386] width 1568 height 772
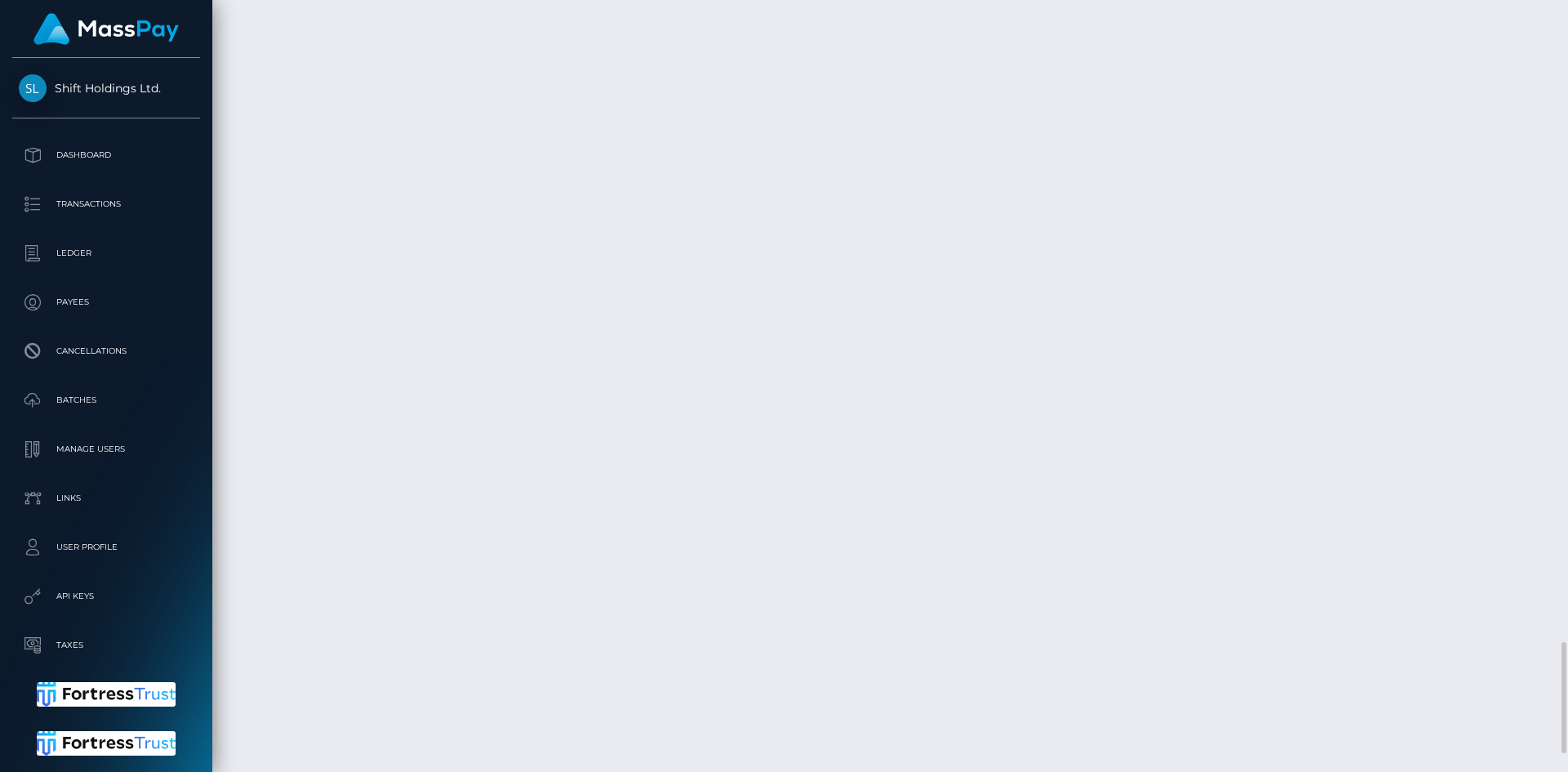
drag, startPoint x: 903, startPoint y: 589, endPoint x: 1008, endPoint y: 591, distance: 105.0
copy td "FVW-20250922-324"
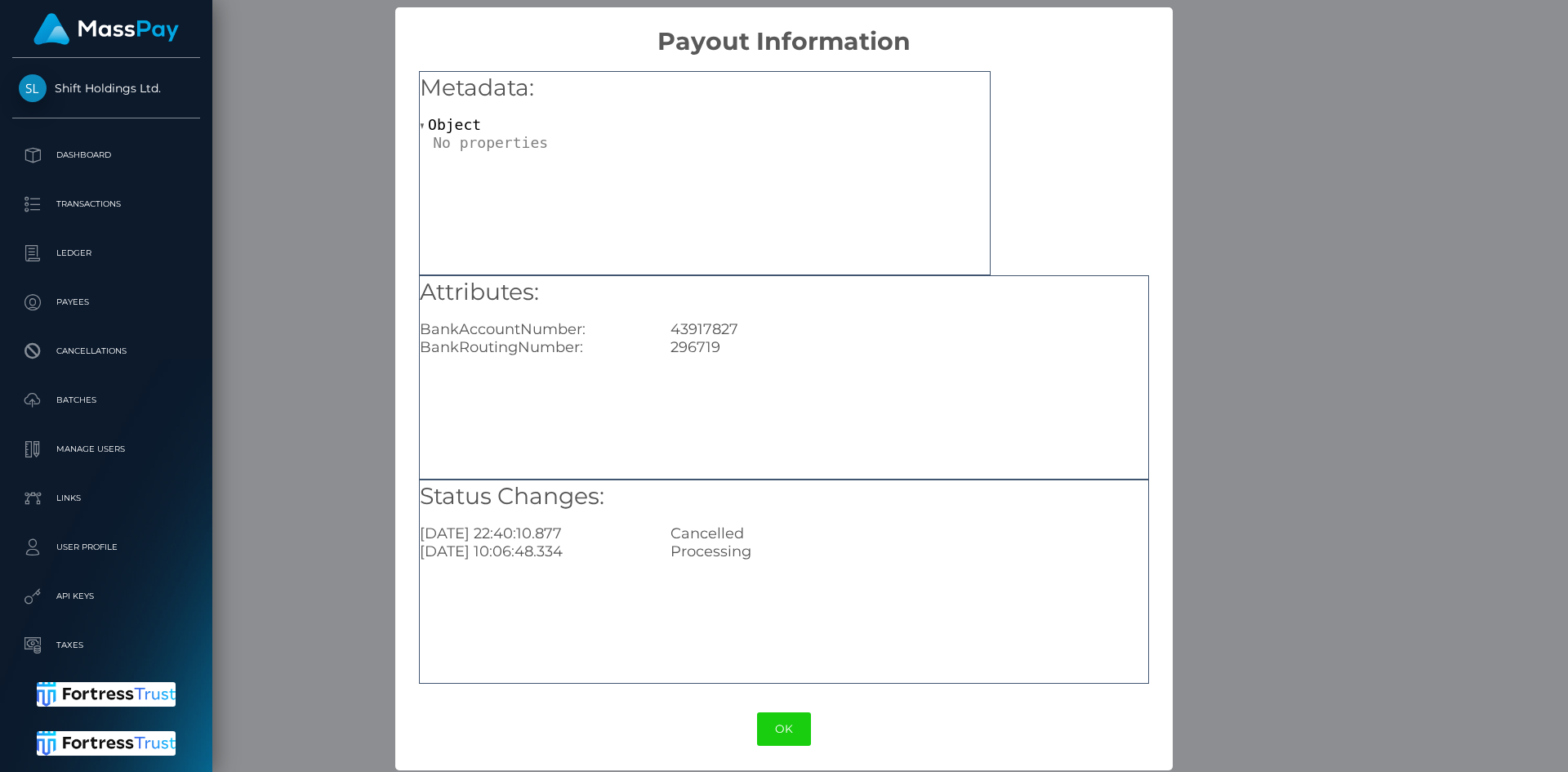
click at [717, 331] on div "43917827" at bounding box center [909, 329] width 502 height 18
copy div "43917827"
click at [689, 350] on div "296719" at bounding box center [909, 347] width 502 height 18
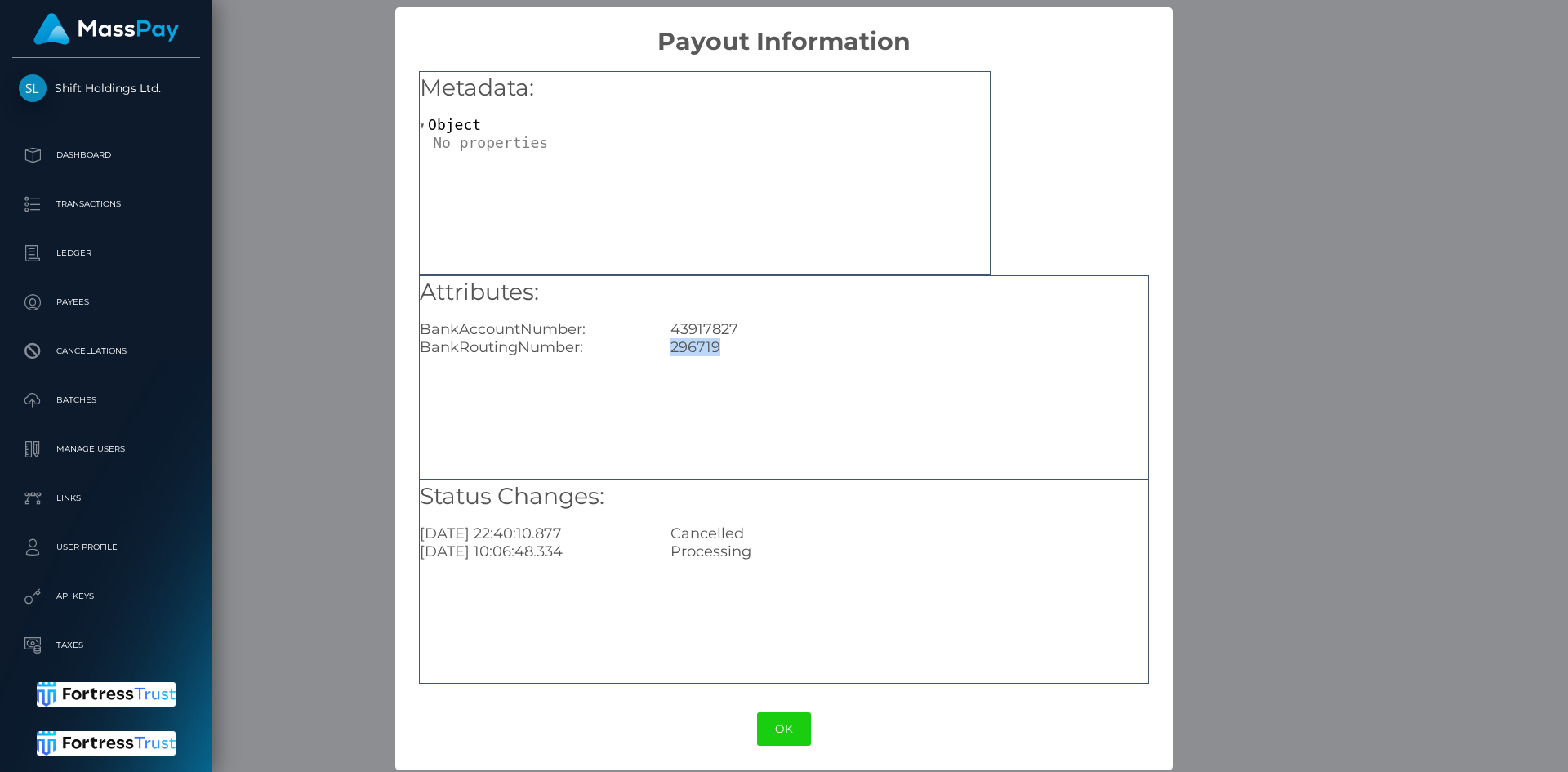
copy div "296719"
click at [313, 583] on div "× Payout Information Metadata: Object Attributes: BankAccountNumber: 43917827 B…" at bounding box center [784, 386] width 1568 height 772
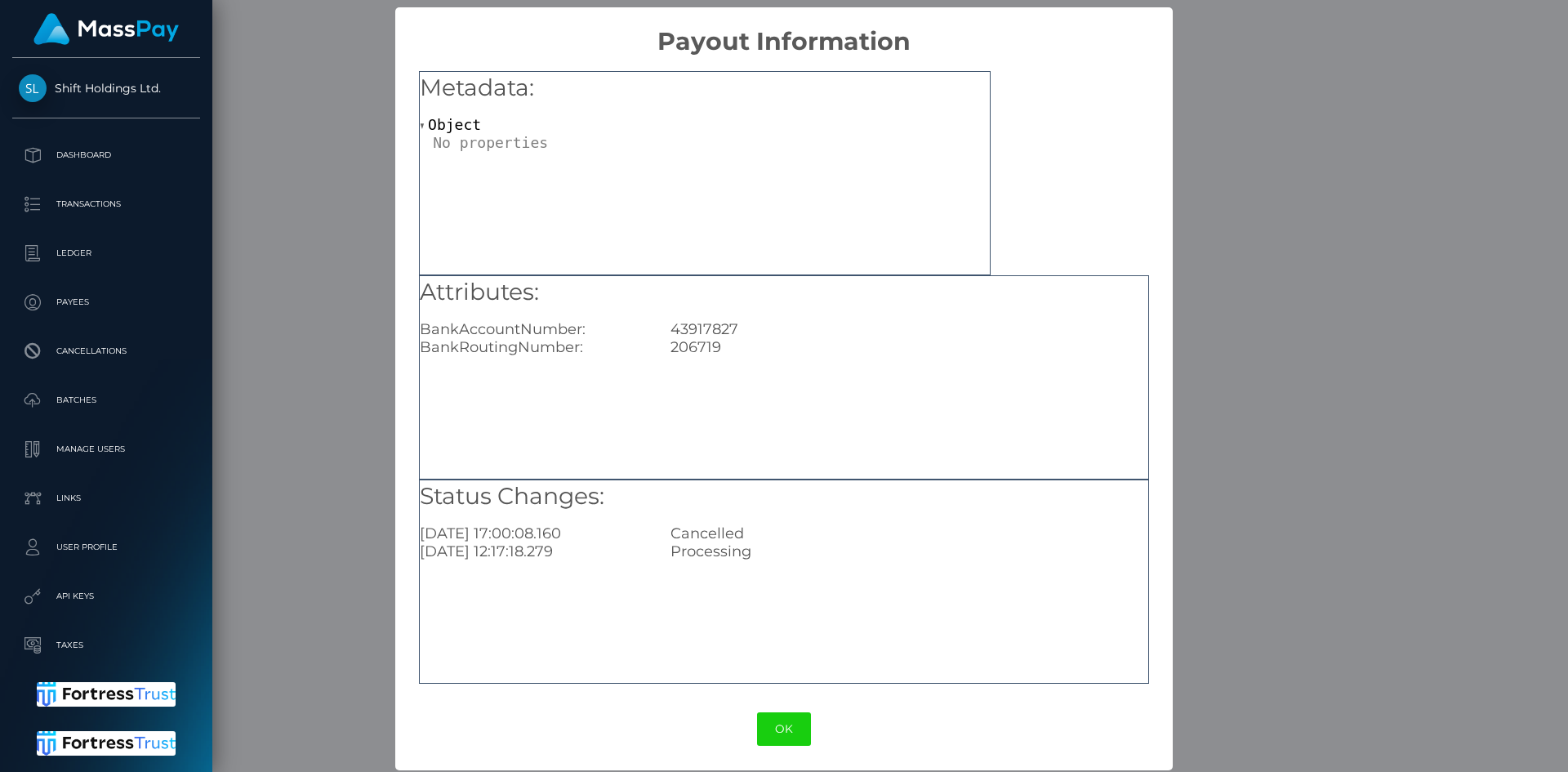
drag, startPoint x: 1436, startPoint y: 446, endPoint x: 1369, endPoint y: 434, distance: 68.1
click at [1413, 441] on div "× Payout Information Metadata: Object Attributes: BankAccountNumber: 43917827 B…" at bounding box center [784, 386] width 1568 height 772
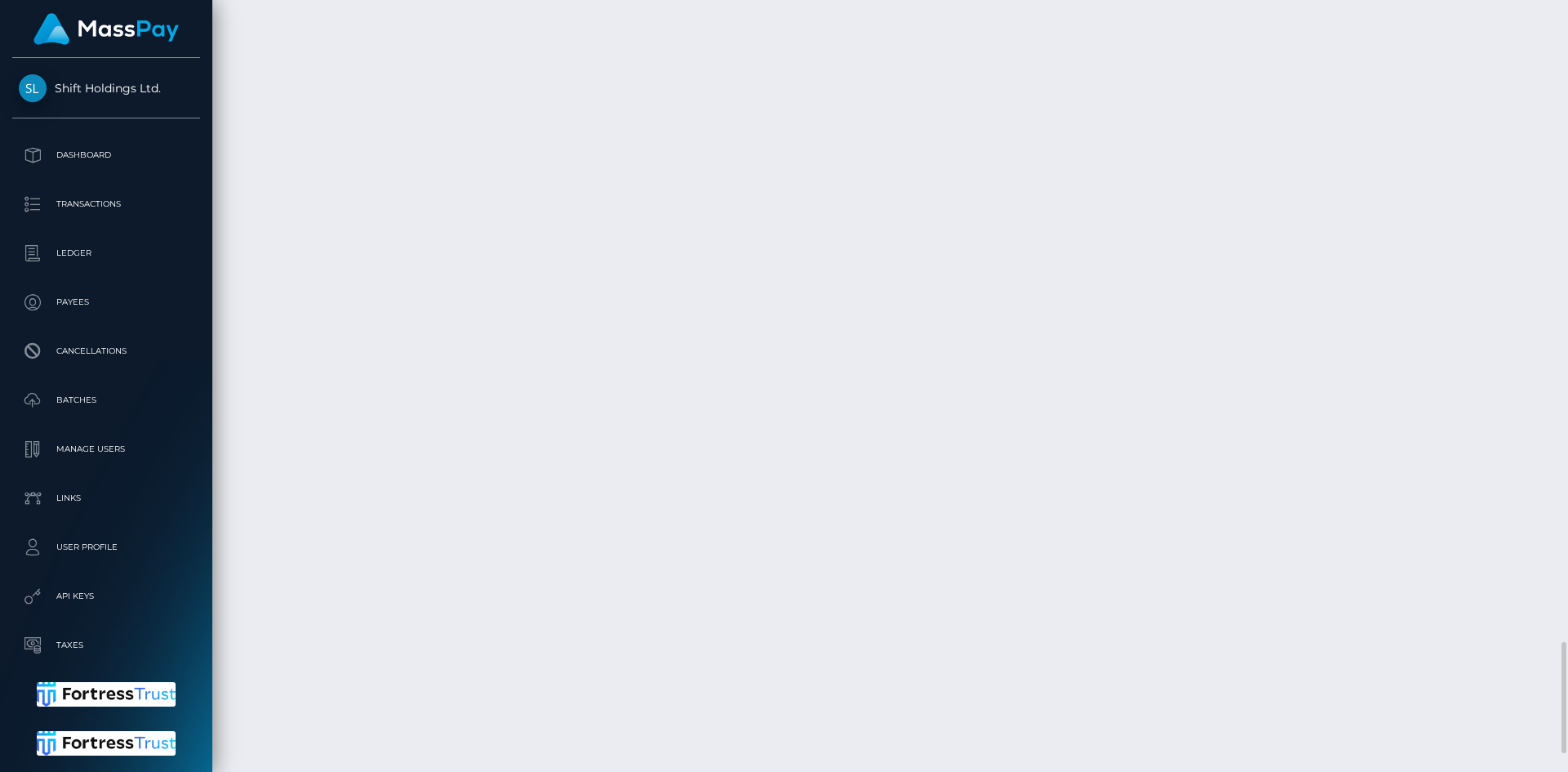
drag, startPoint x: 514, startPoint y: 553, endPoint x: 439, endPoint y: 554, distance: 75.0
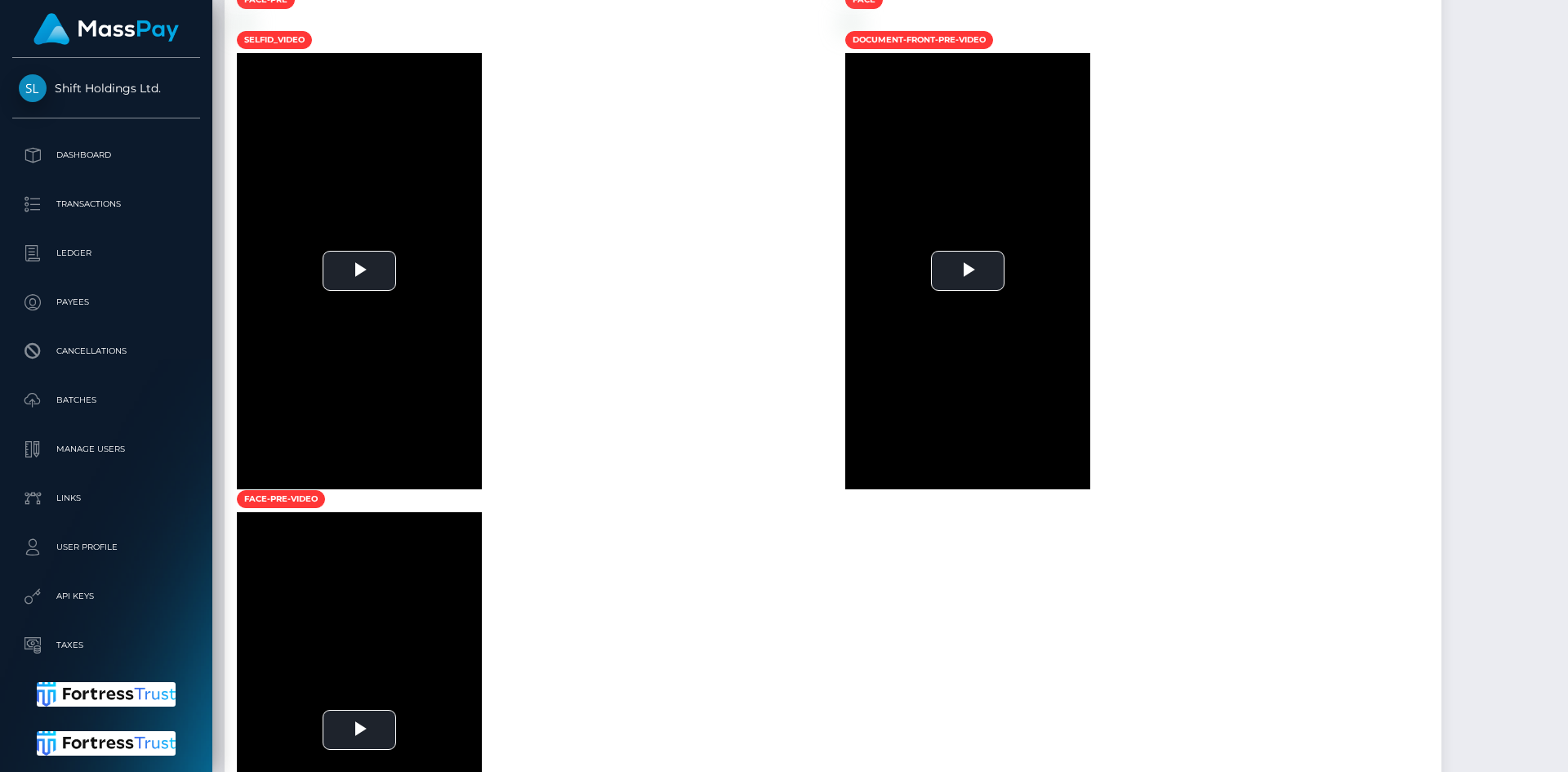
scroll to position [0, 0]
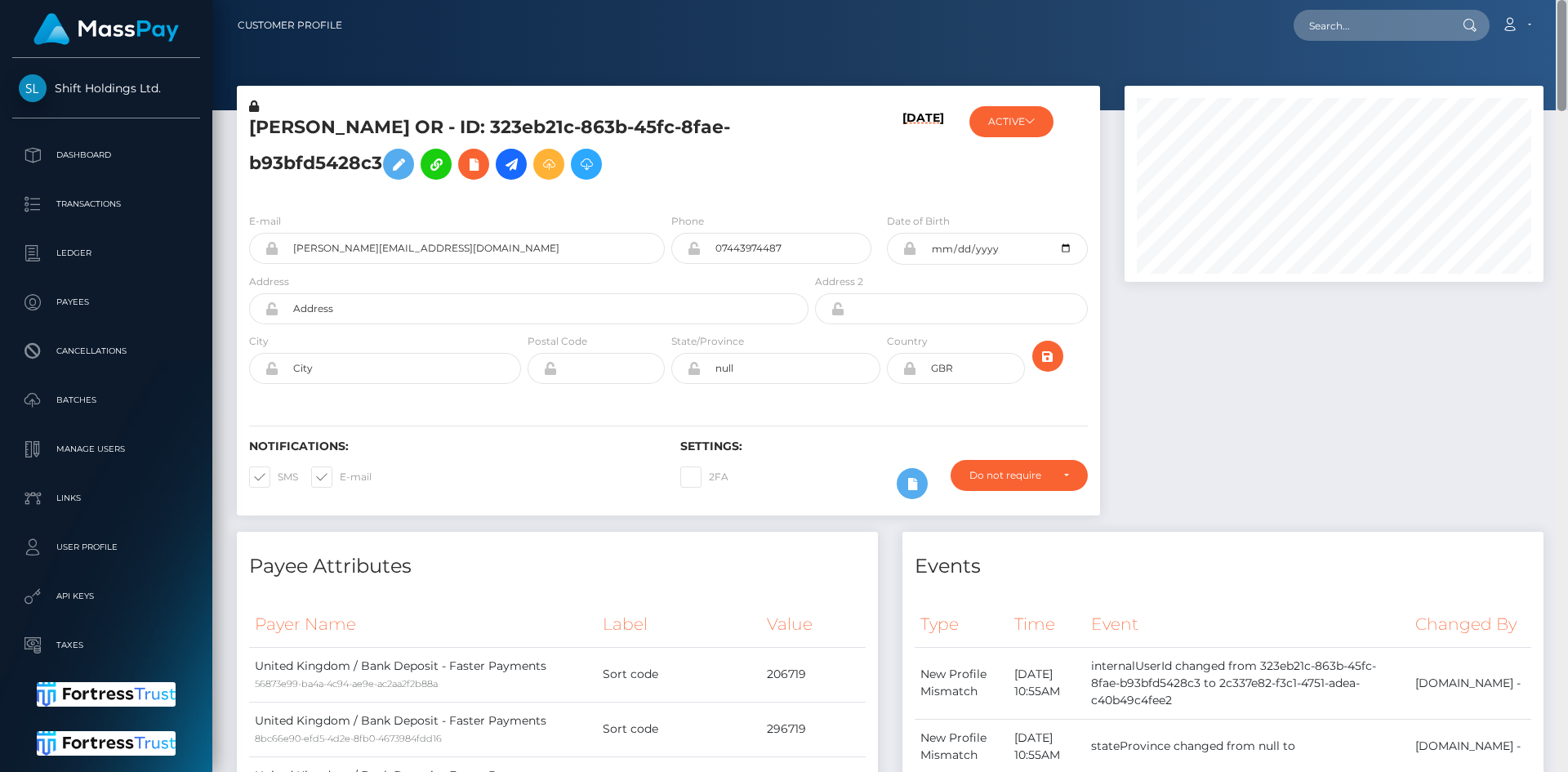
drag, startPoint x: 1564, startPoint y: 680, endPoint x: 1567, endPoint y: -71, distance: 751.0
click at [1567, 0] on html "Shift Holdings Ltd. Dashboard Transactions Ledger Payees Batches" at bounding box center [784, 386] width 1568 height 772
click at [587, 123] on h5 "[PERSON_NAME] OR - ID: 323eb21c-863b-45fc-8fae-b93bfd5428c3" at bounding box center [523, 151] width 550 height 72
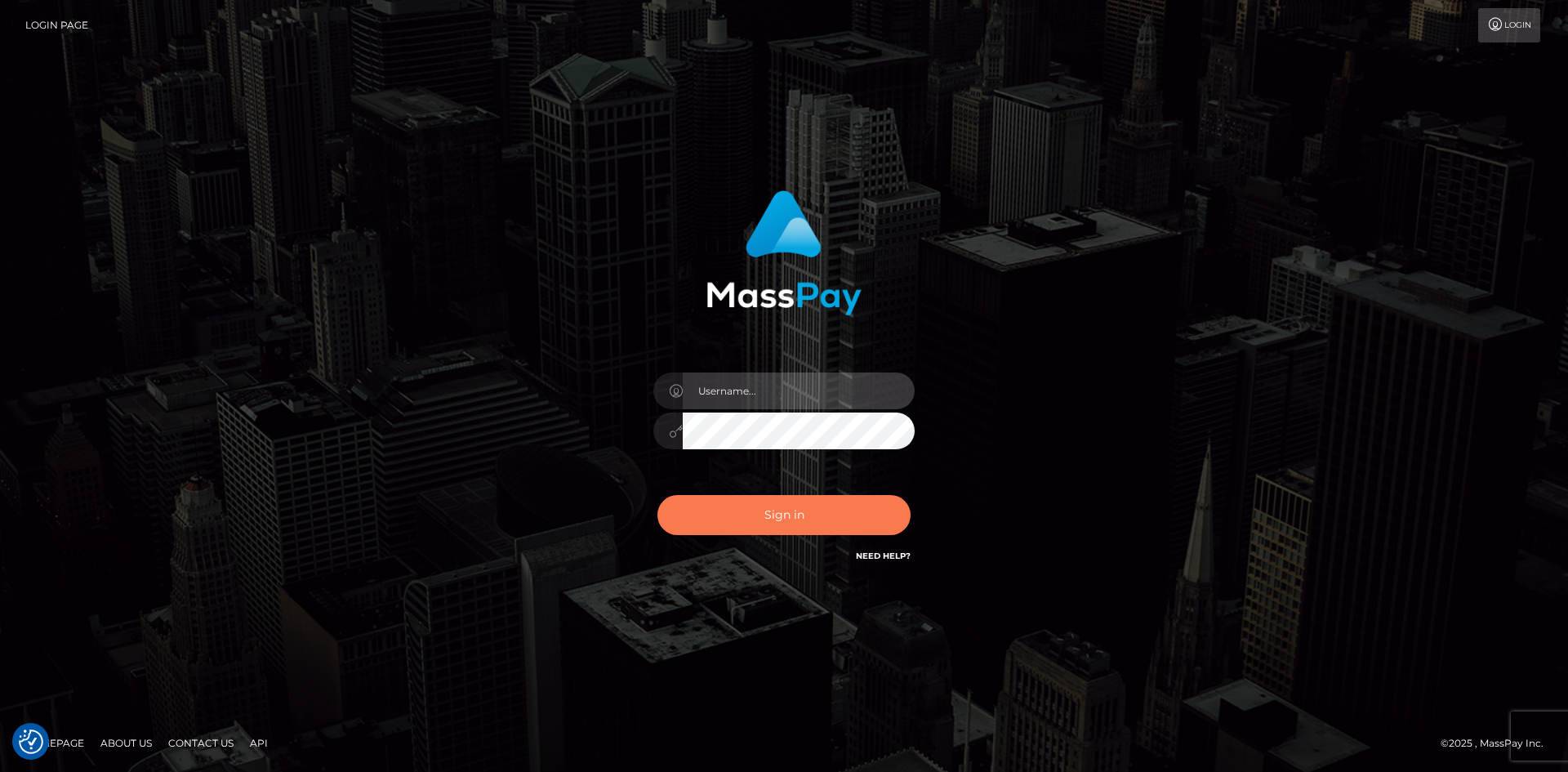
type input "alexstef"
click at [836, 509] on button "Sign in" at bounding box center [783, 514] width 253 height 40
type input "alexstef"
click at [842, 528] on button "Sign in" at bounding box center [783, 514] width 253 height 40
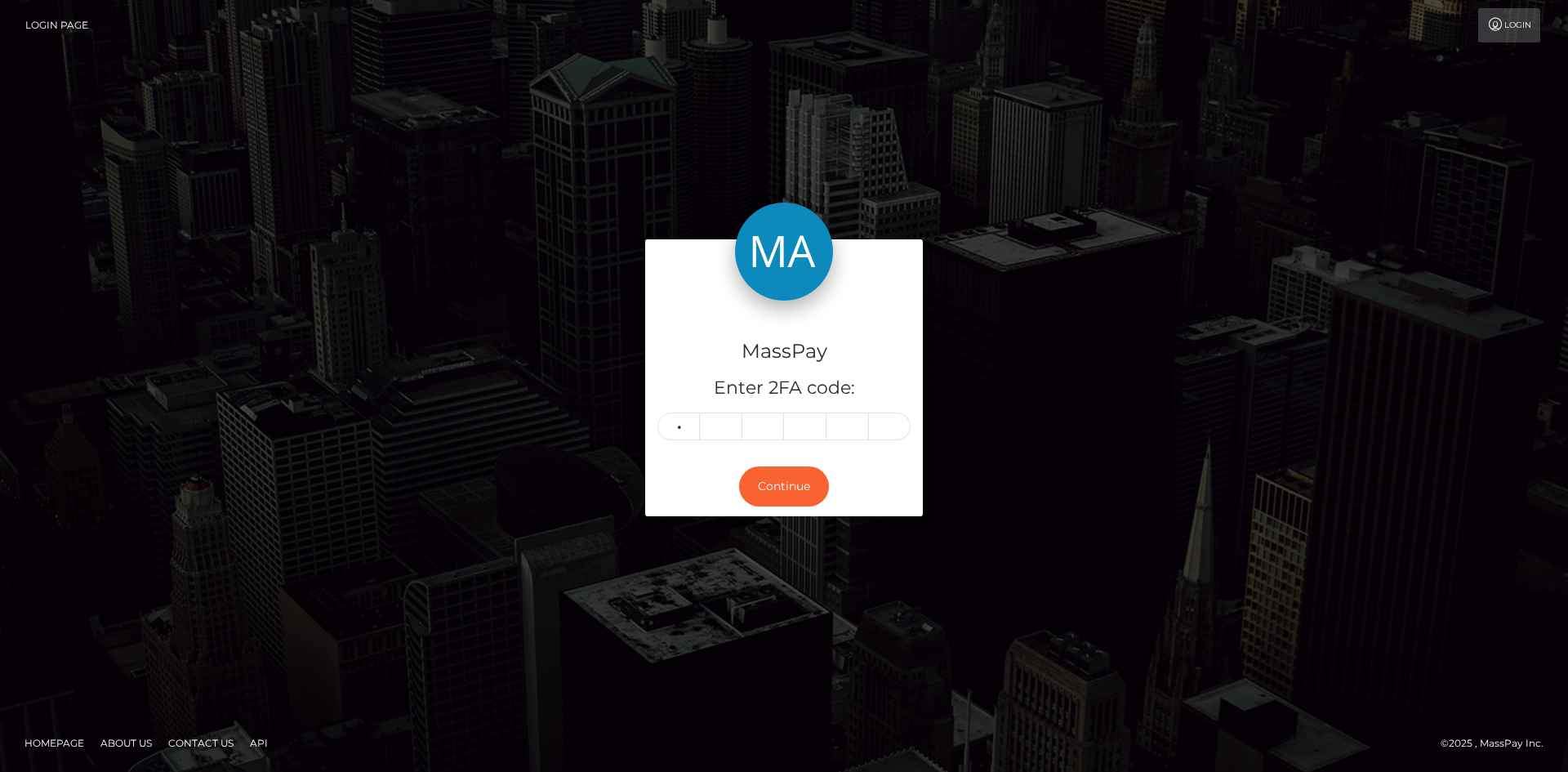
type input "2"
type input "5"
type input "0"
type input "9"
type input "8"
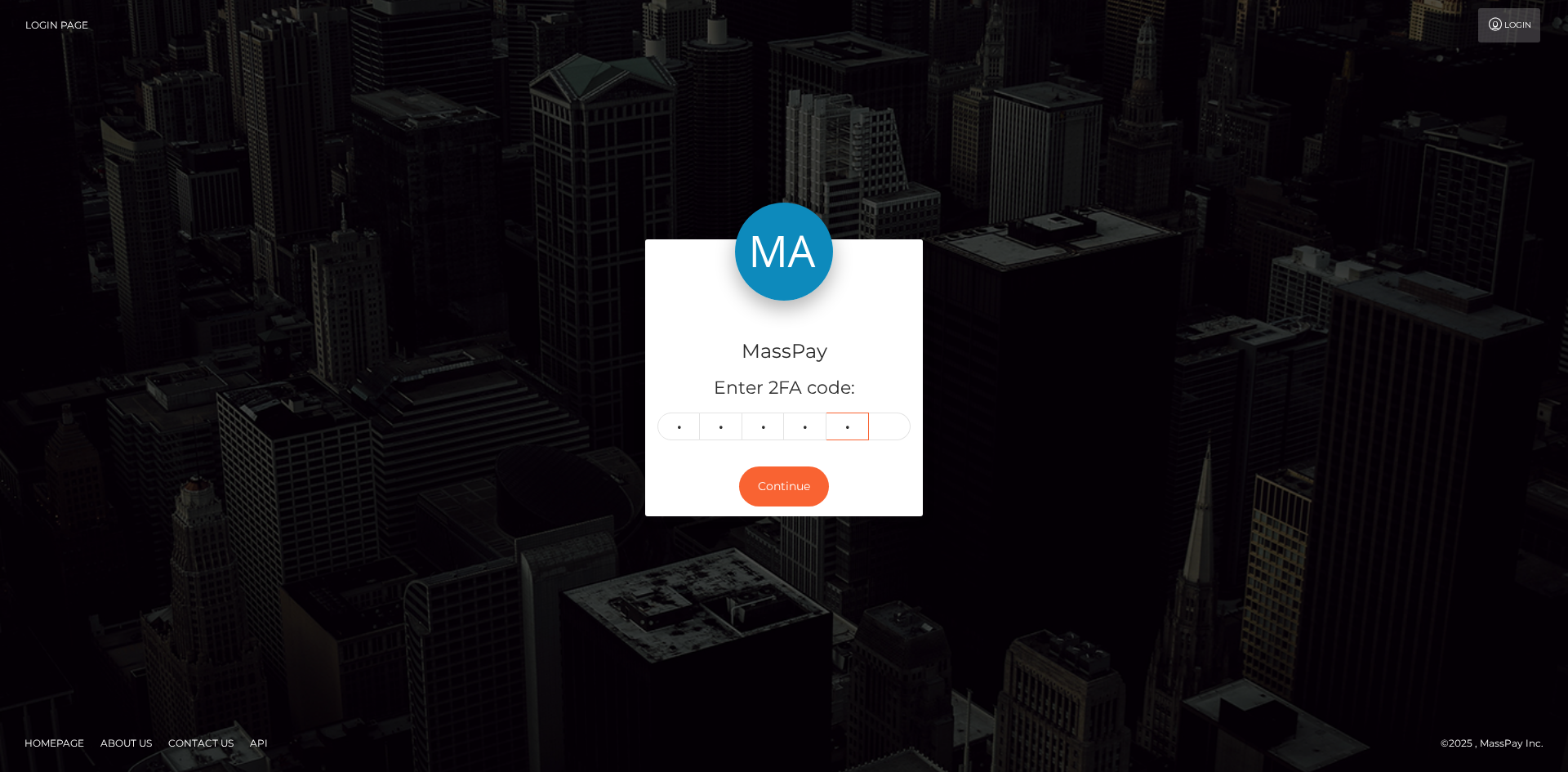
type input "9"
type input "8"
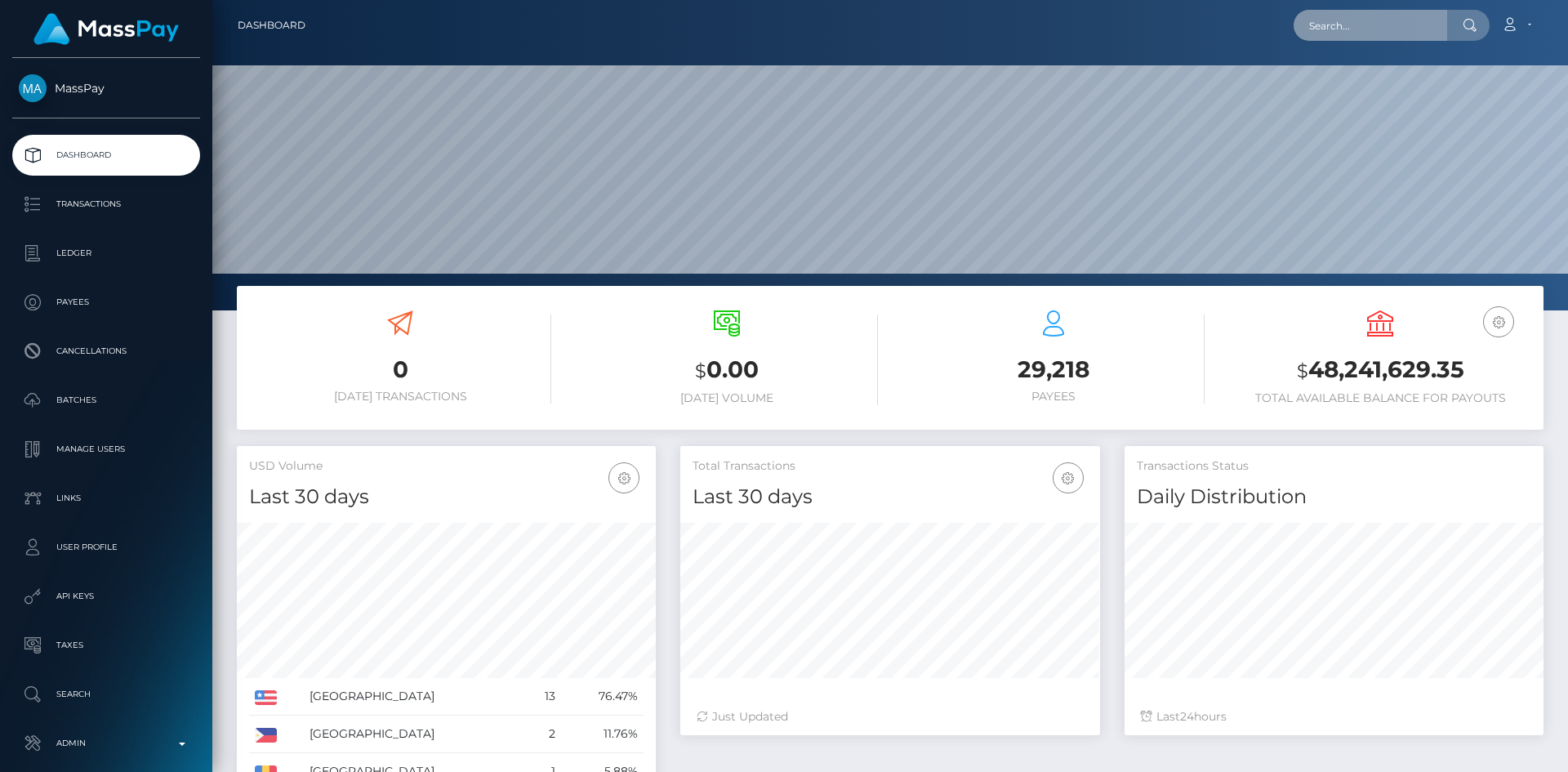
drag, startPoint x: 0, startPoint y: 0, endPoint x: 1371, endPoint y: 30, distance: 1371.3
click at [1364, 30] on input "text" at bounding box center [1370, 25] width 154 height 31
paste input "FVW-20251007-460"
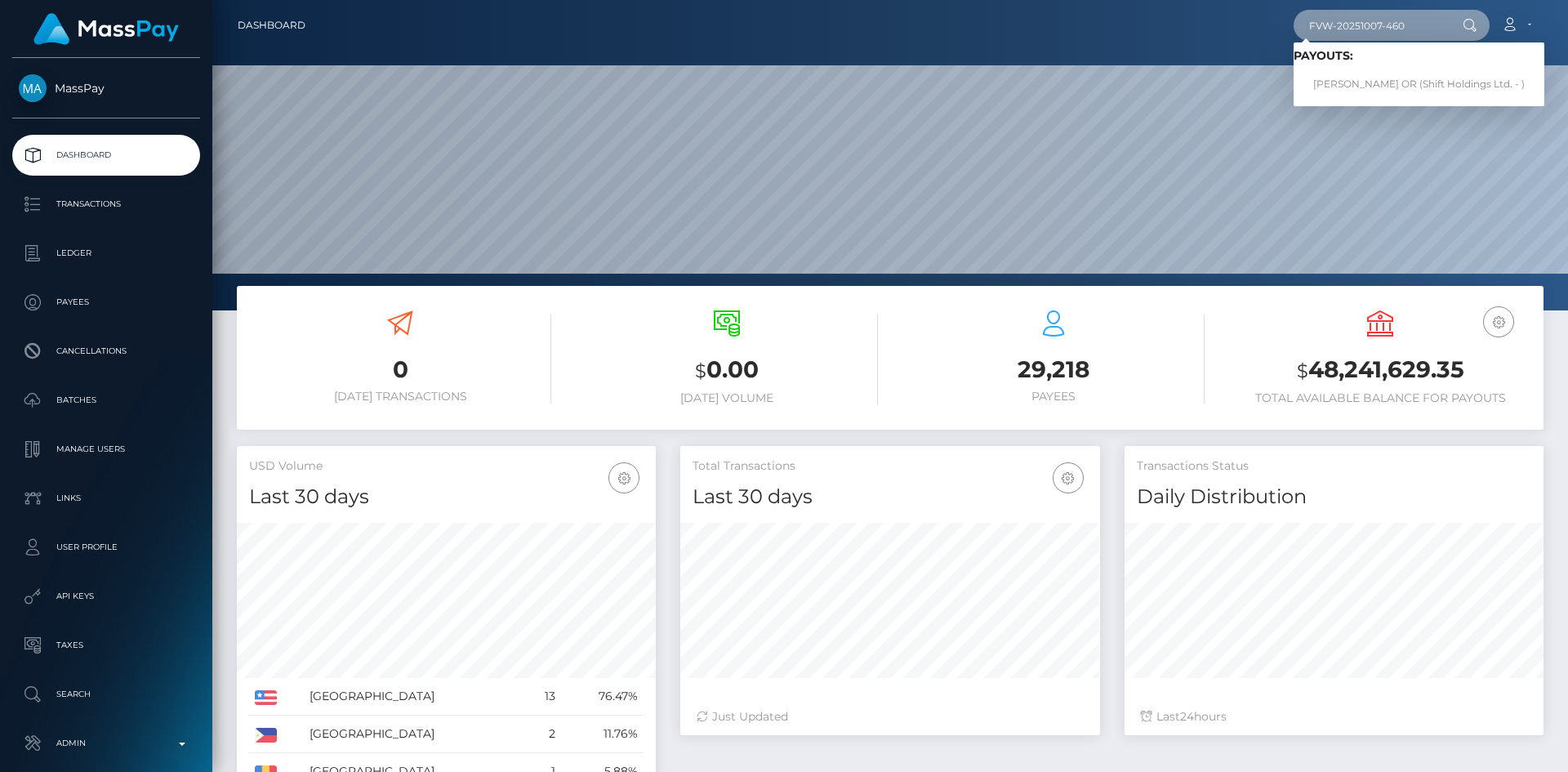
type input "FVW-20251007-460"
click at [1369, 77] on link "[PERSON_NAME] OR (Shift Holdings Ltd. - )" at bounding box center [1418, 84] width 251 height 30
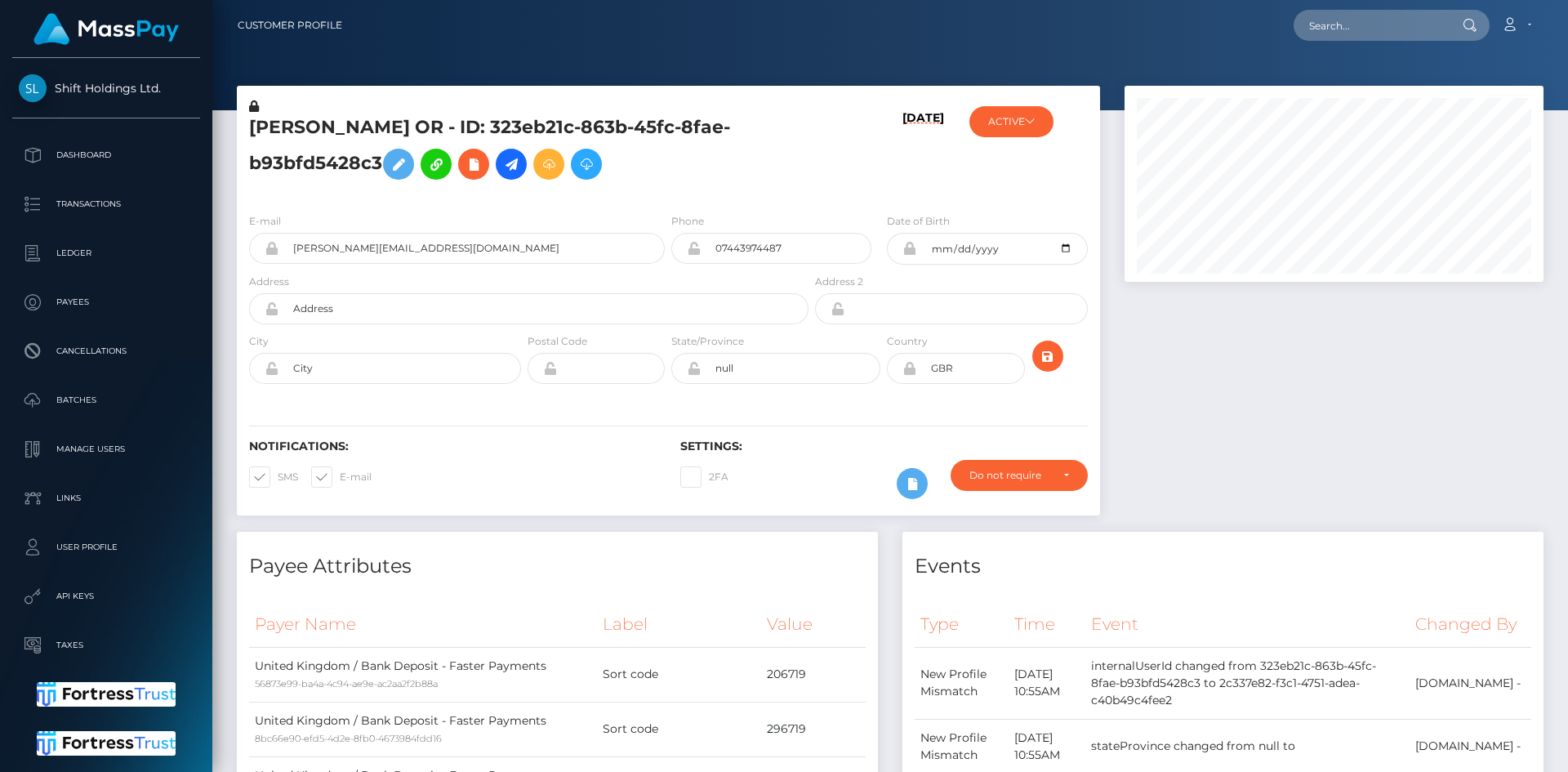
scroll to position [196, 419]
drag, startPoint x: 1163, startPoint y: 300, endPoint x: 1173, endPoint y: 300, distance: 10.0
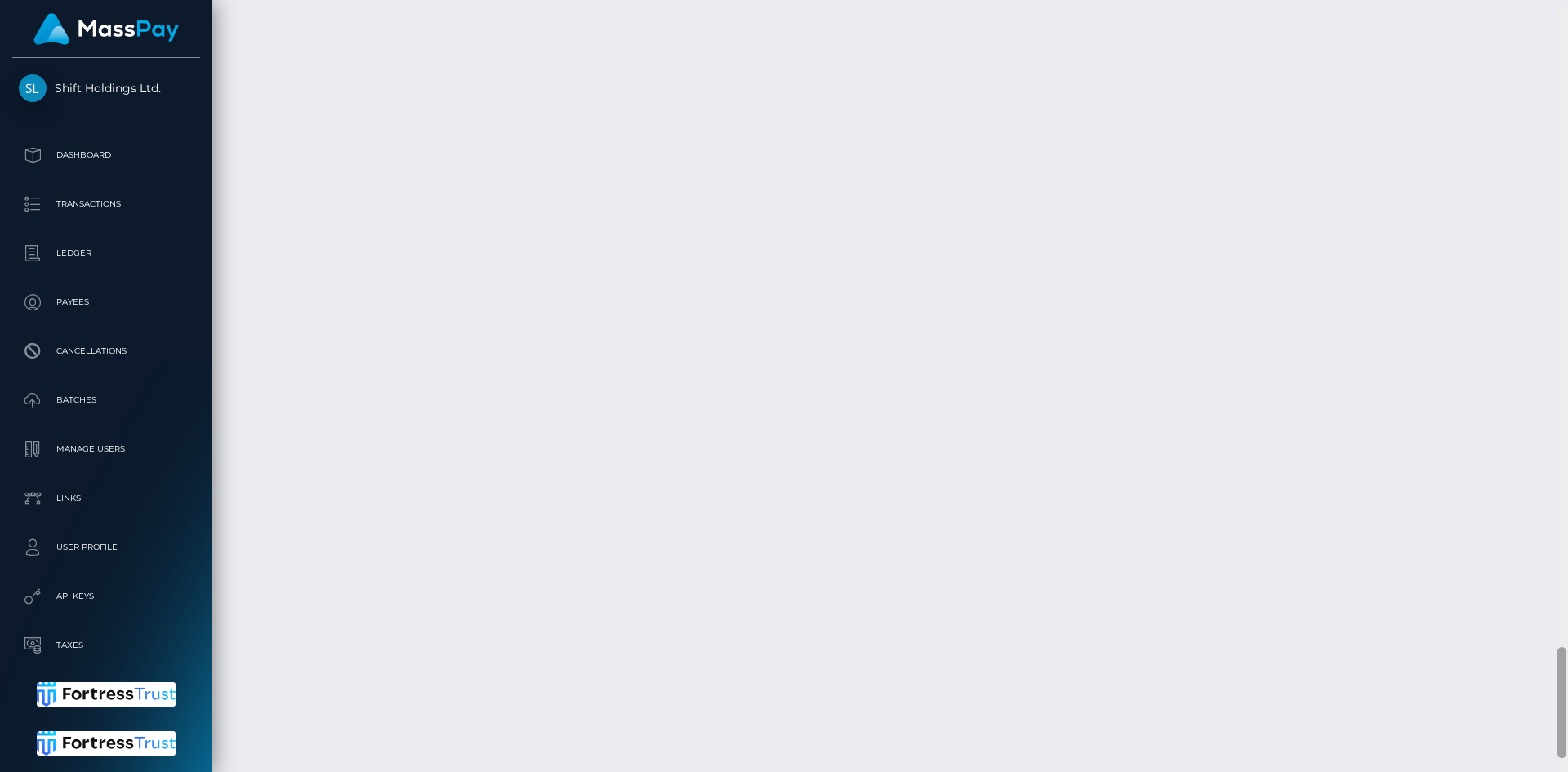
scroll to position [4442, 0]
drag, startPoint x: 1563, startPoint y: 91, endPoint x: 1511, endPoint y: 726, distance: 637.1
click at [1511, 726] on div "Customer Profile Loading... Loading..." at bounding box center [890, 386] width 1356 height 772
drag, startPoint x: 668, startPoint y: 538, endPoint x: 902, endPoint y: 531, distance: 234.1
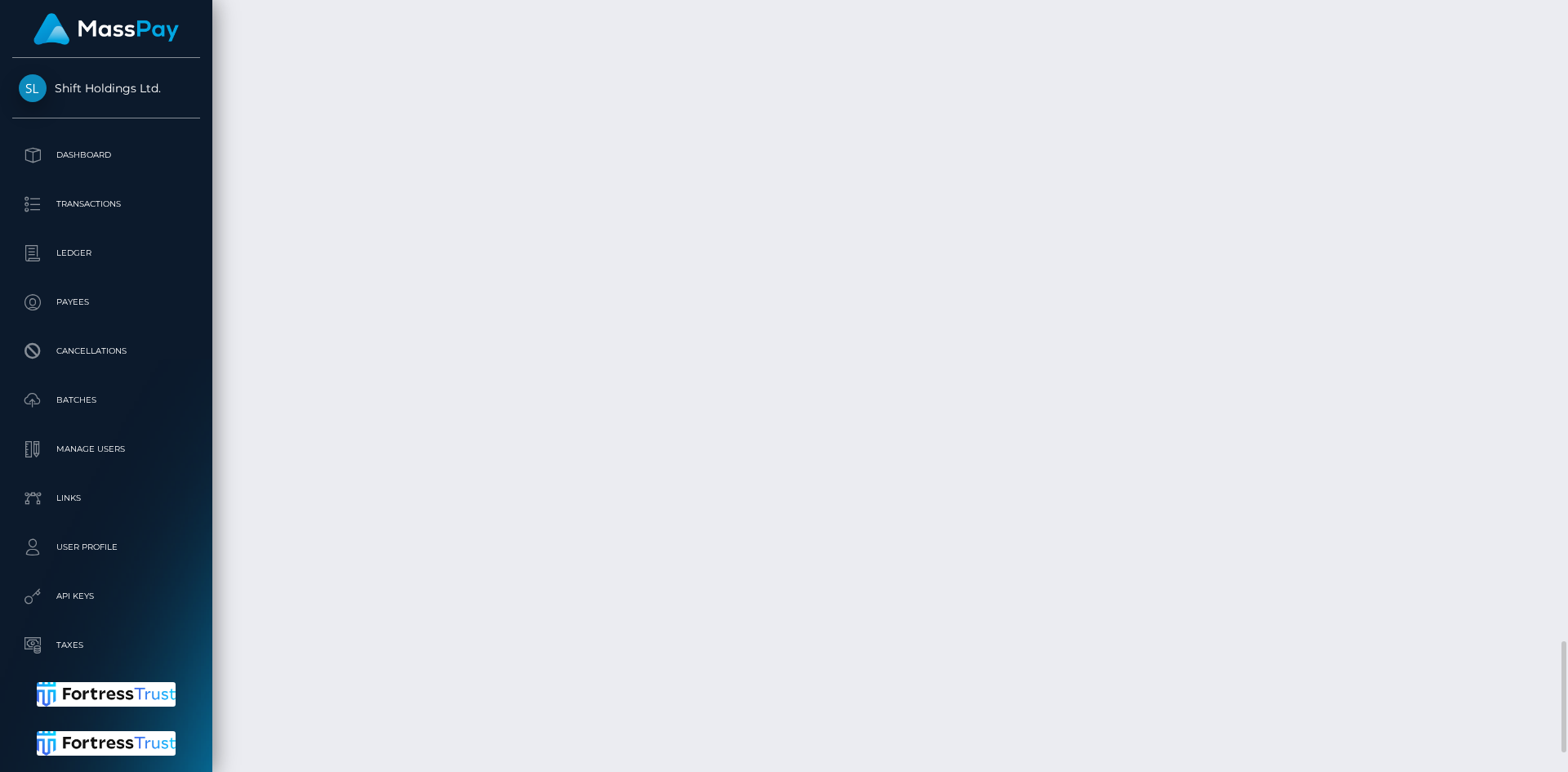
copy td "305cd743-a964-467d-8f14-42e304a4b991"
